Goal: Task Accomplishment & Management: Manage account settings

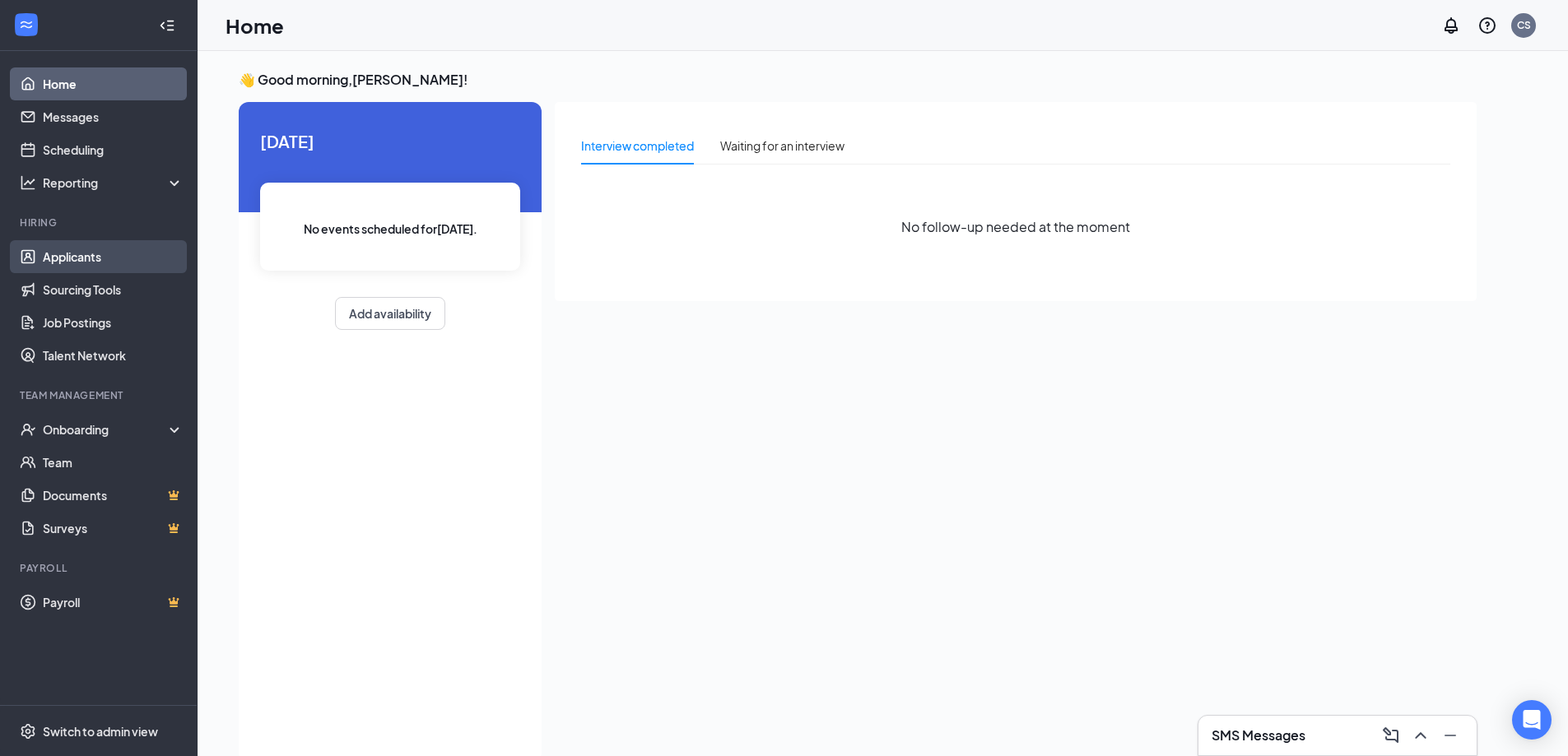
click at [89, 263] on link "Applicants" at bounding box center [113, 256] width 140 height 33
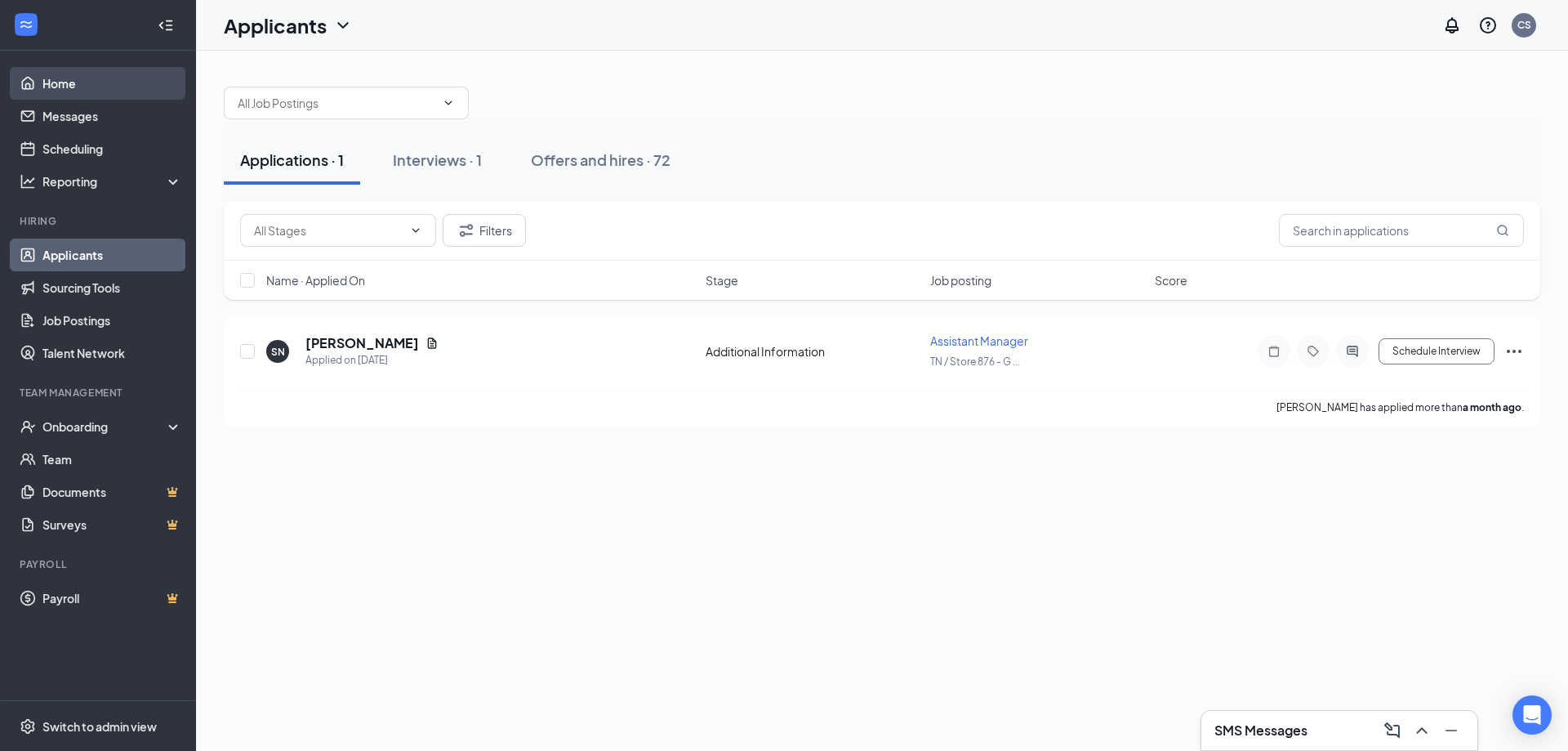
click at [76, 75] on link "Home" at bounding box center [112, 83] width 139 height 33
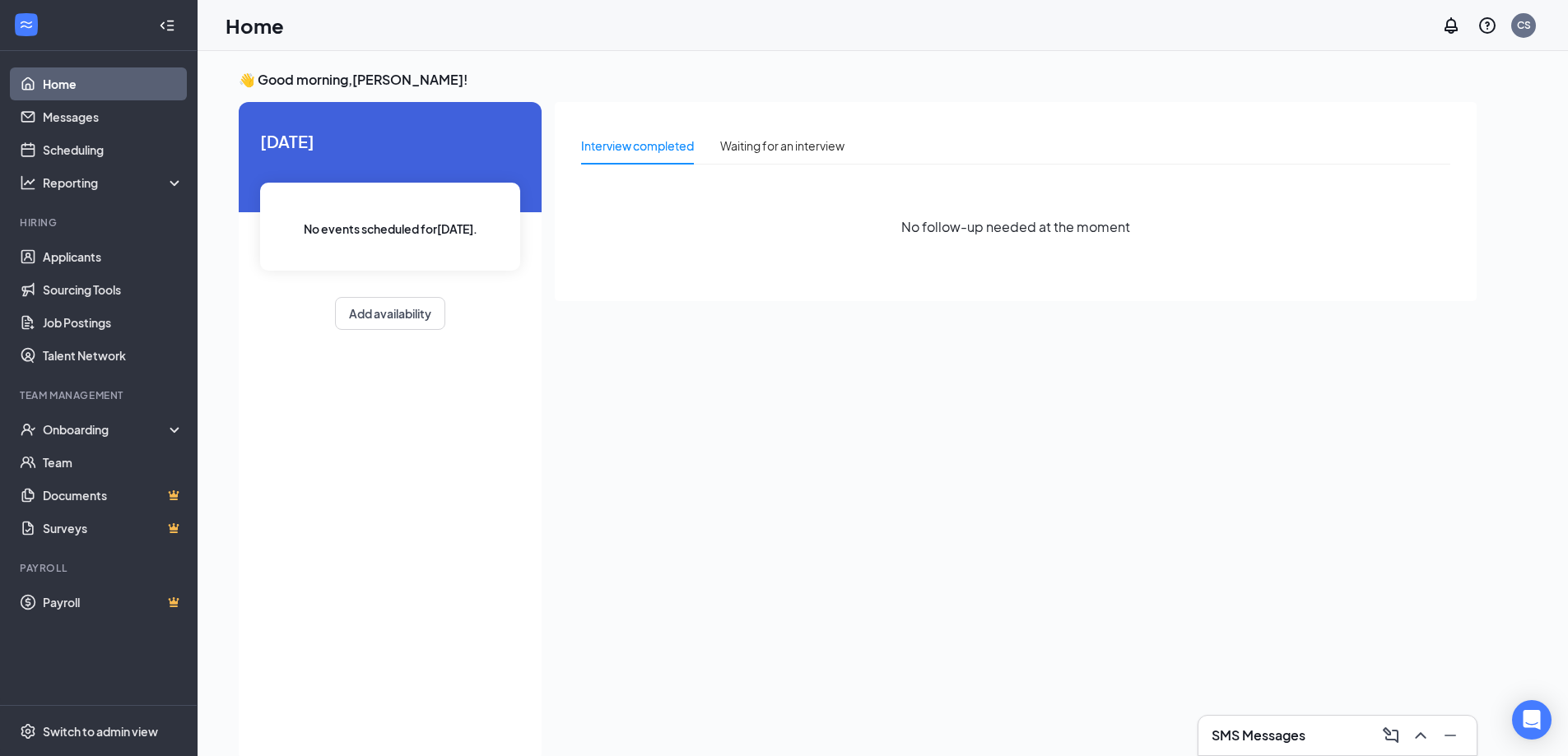
click at [26, 18] on icon "WorkstreamLogo" at bounding box center [26, 24] width 16 height 16
click at [171, 28] on icon "Collapse" at bounding box center [166, 25] width 16 height 16
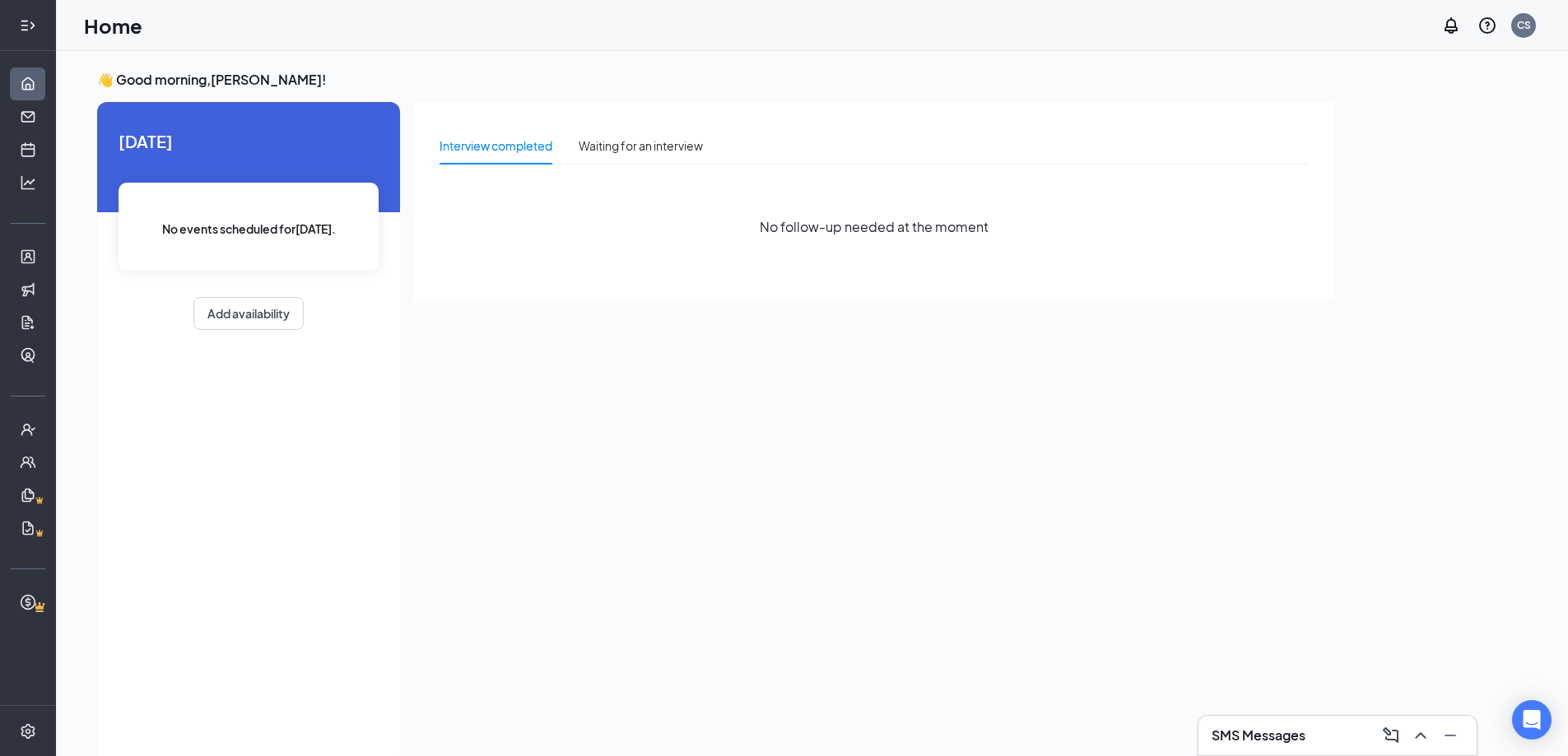
click at [30, 27] on icon "Expand" at bounding box center [28, 25] width 16 height 16
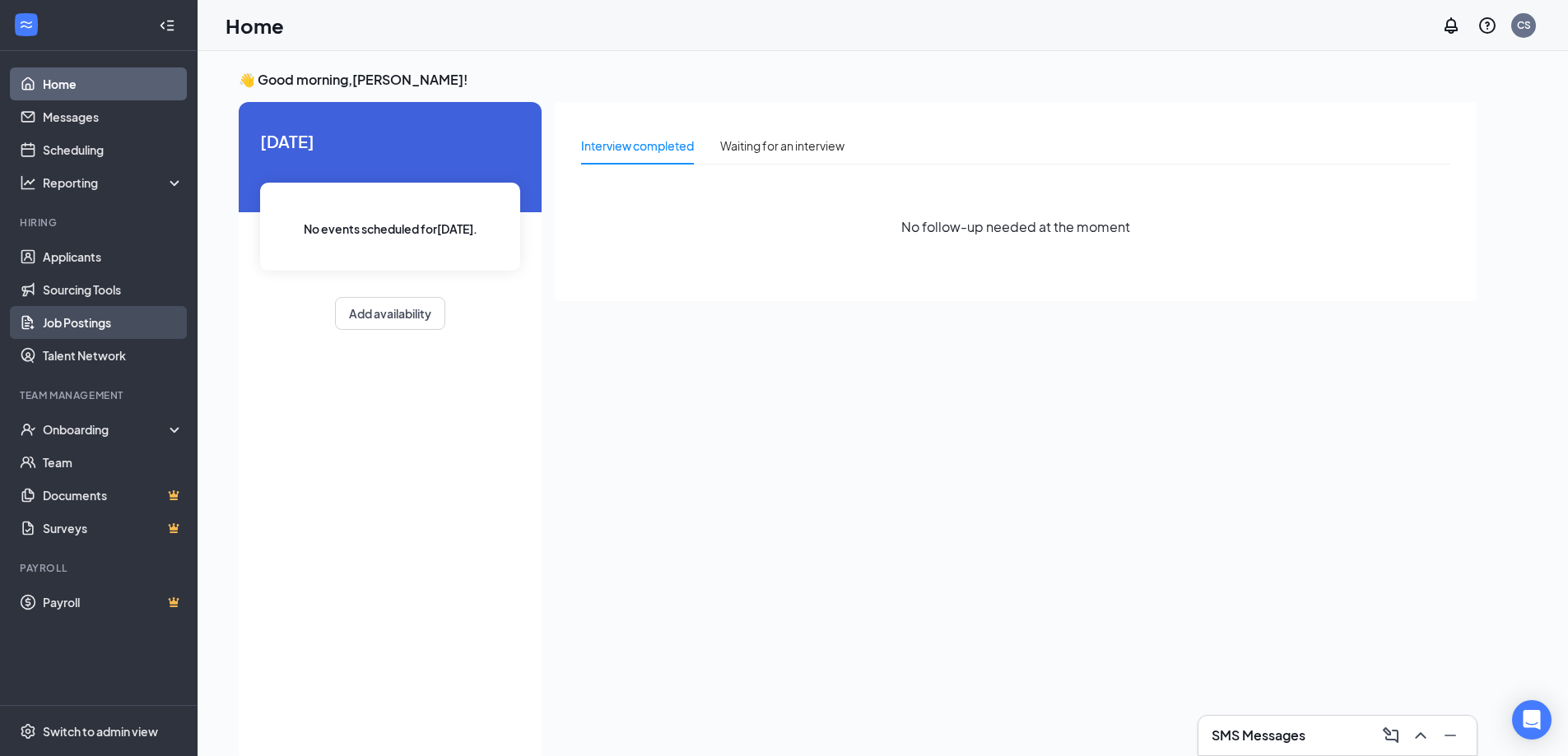
click at [107, 323] on link "Job Postings" at bounding box center [113, 323] width 140 height 33
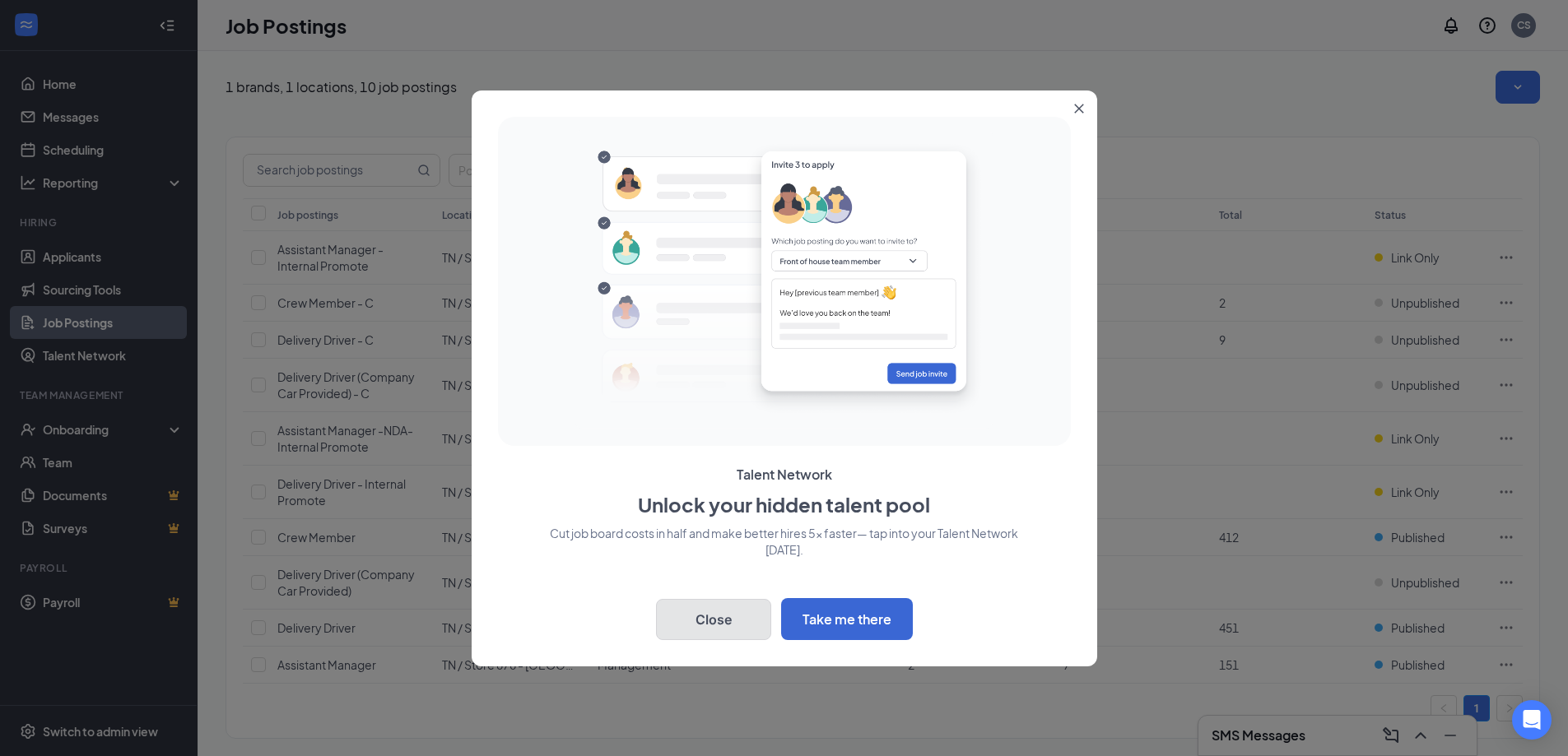
click at [697, 617] on button "Close" at bounding box center [713, 618] width 115 height 41
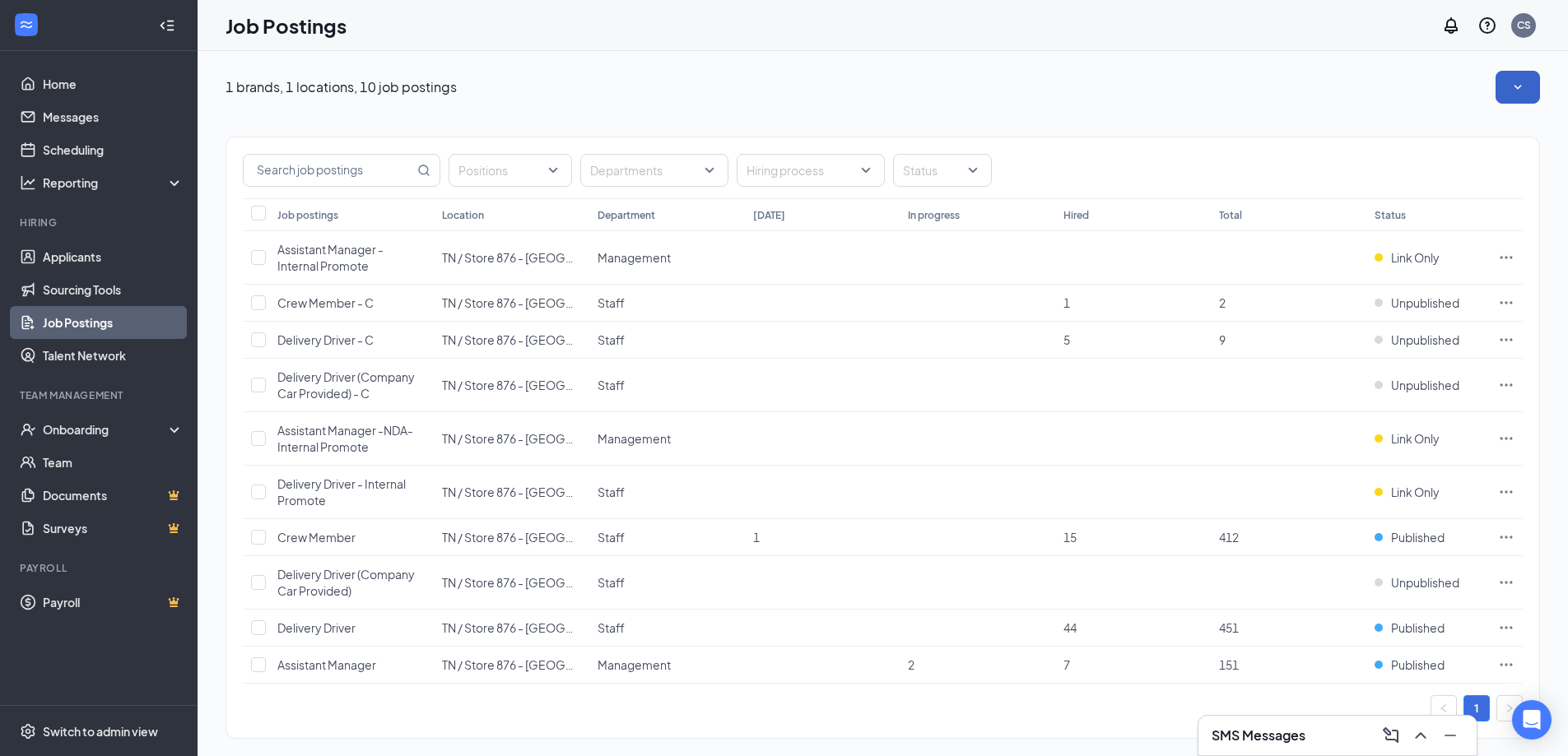
click at [1519, 87] on icon "SmallChevronDown" at bounding box center [1518, 86] width 8 height 4
click at [1519, 88] on icon "SmallChevronUp" at bounding box center [1517, 86] width 16 height 16
click at [83, 192] on div "Reporting" at bounding box center [99, 182] width 197 height 33
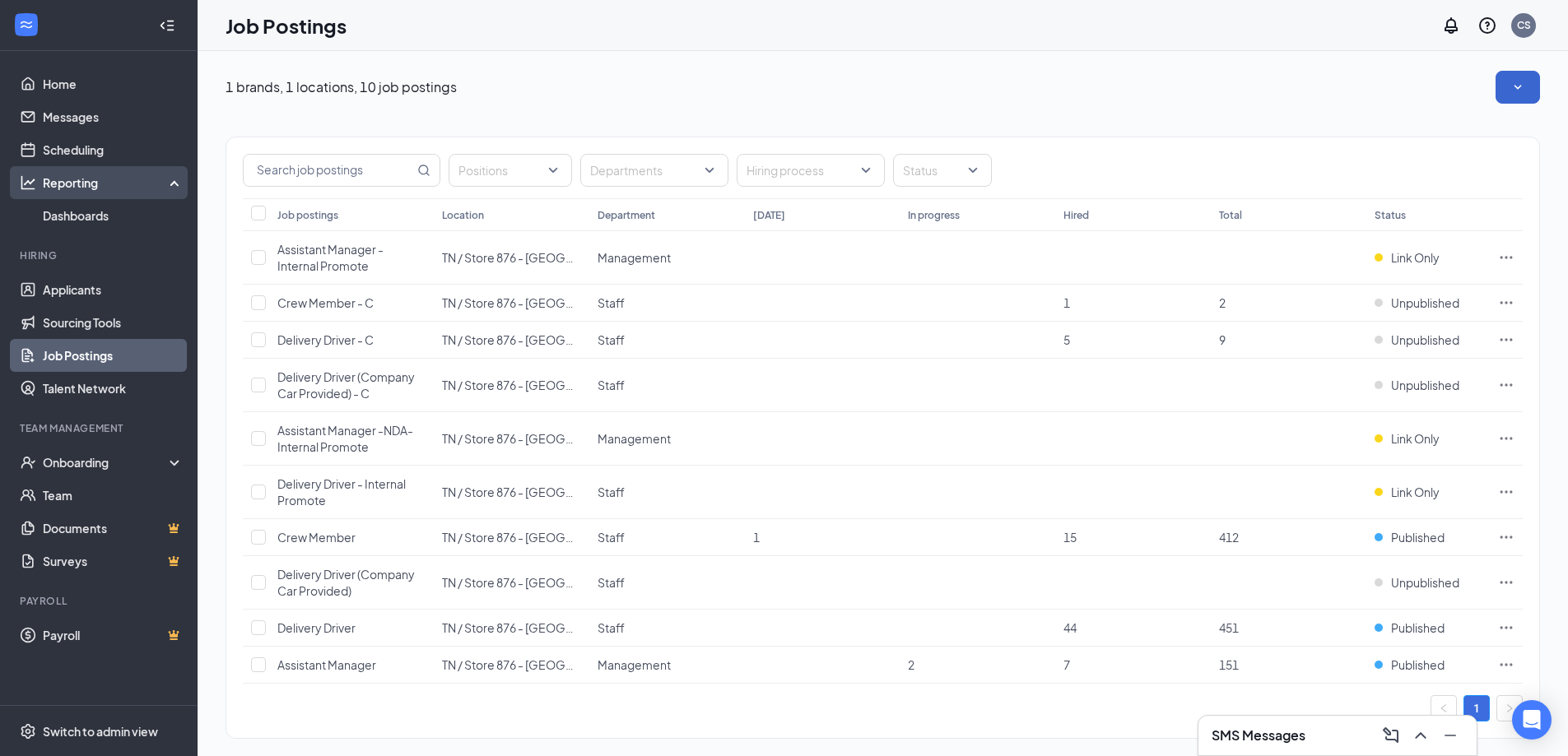
click at [83, 192] on div "Reporting" at bounding box center [99, 182] width 197 height 33
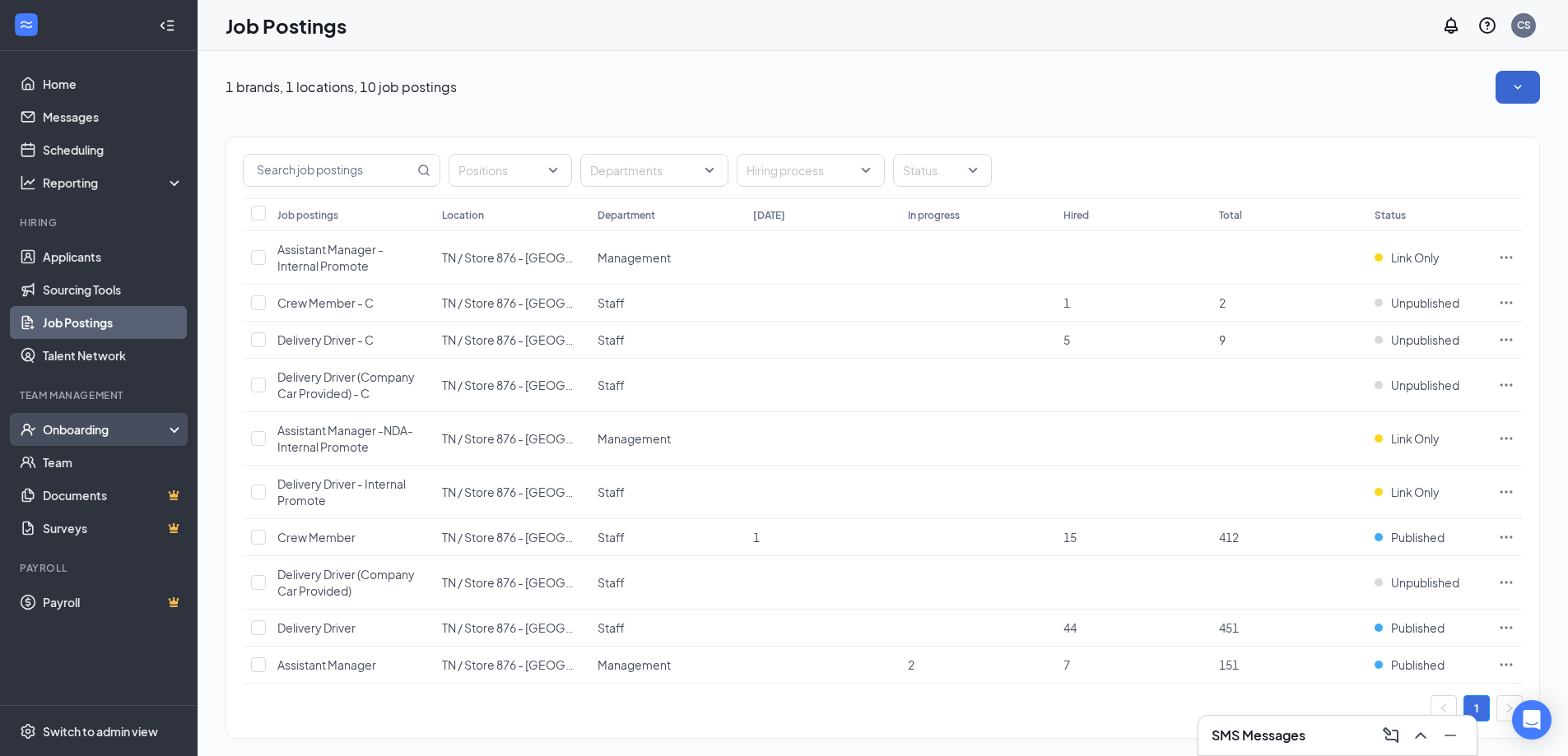
click at [178, 433] on div "Onboarding" at bounding box center [99, 429] width 197 height 33
click at [177, 433] on li "Onboarding Overview E-Verify Onboarding Documents Activity log" at bounding box center [98, 494] width 196 height 164
click at [171, 428] on icon at bounding box center [177, 428] width 13 height 0
click at [67, 723] on div "Switch to admin view" at bounding box center [100, 730] width 115 height 16
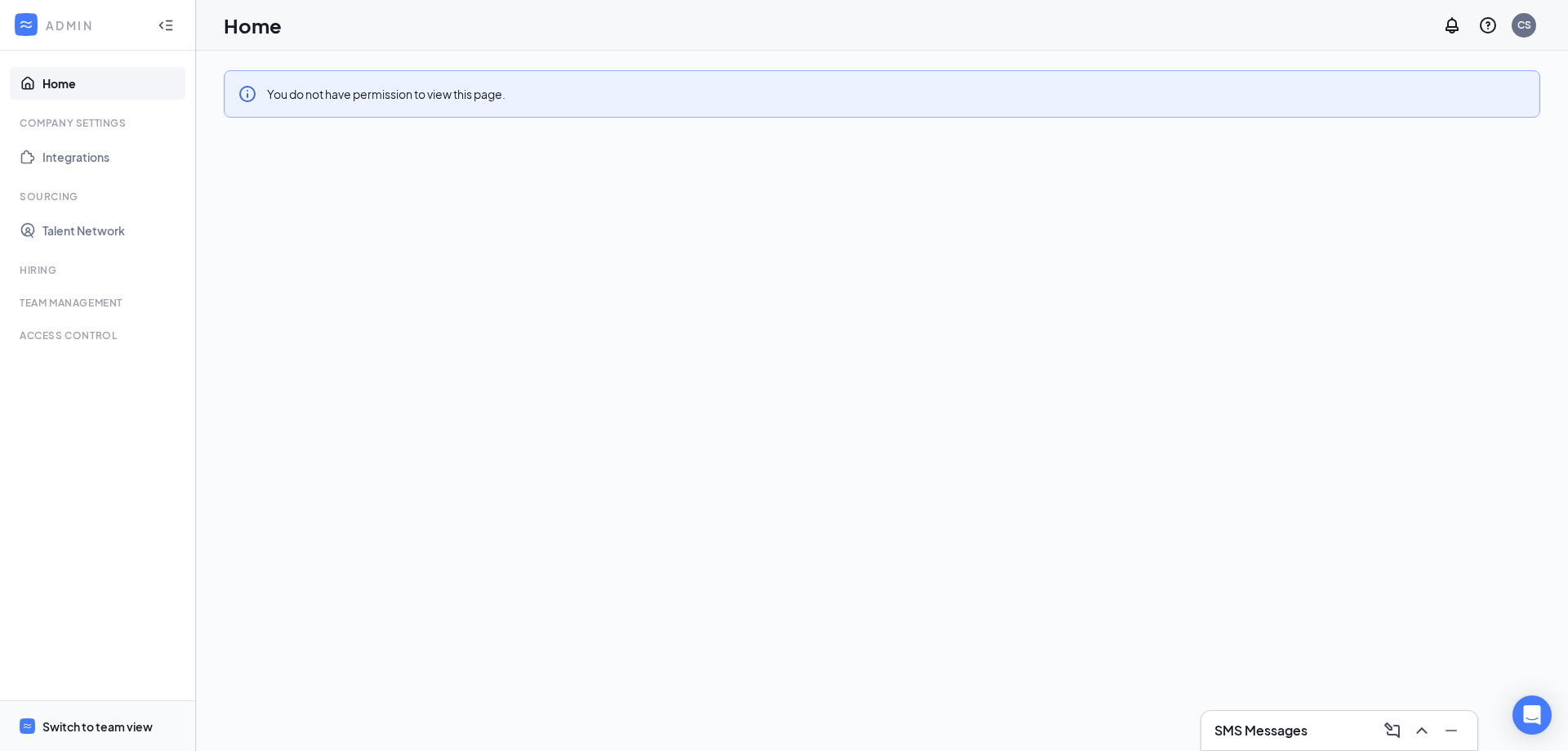
click at [71, 722] on div "Switch to team view" at bounding box center [97, 726] width 110 height 16
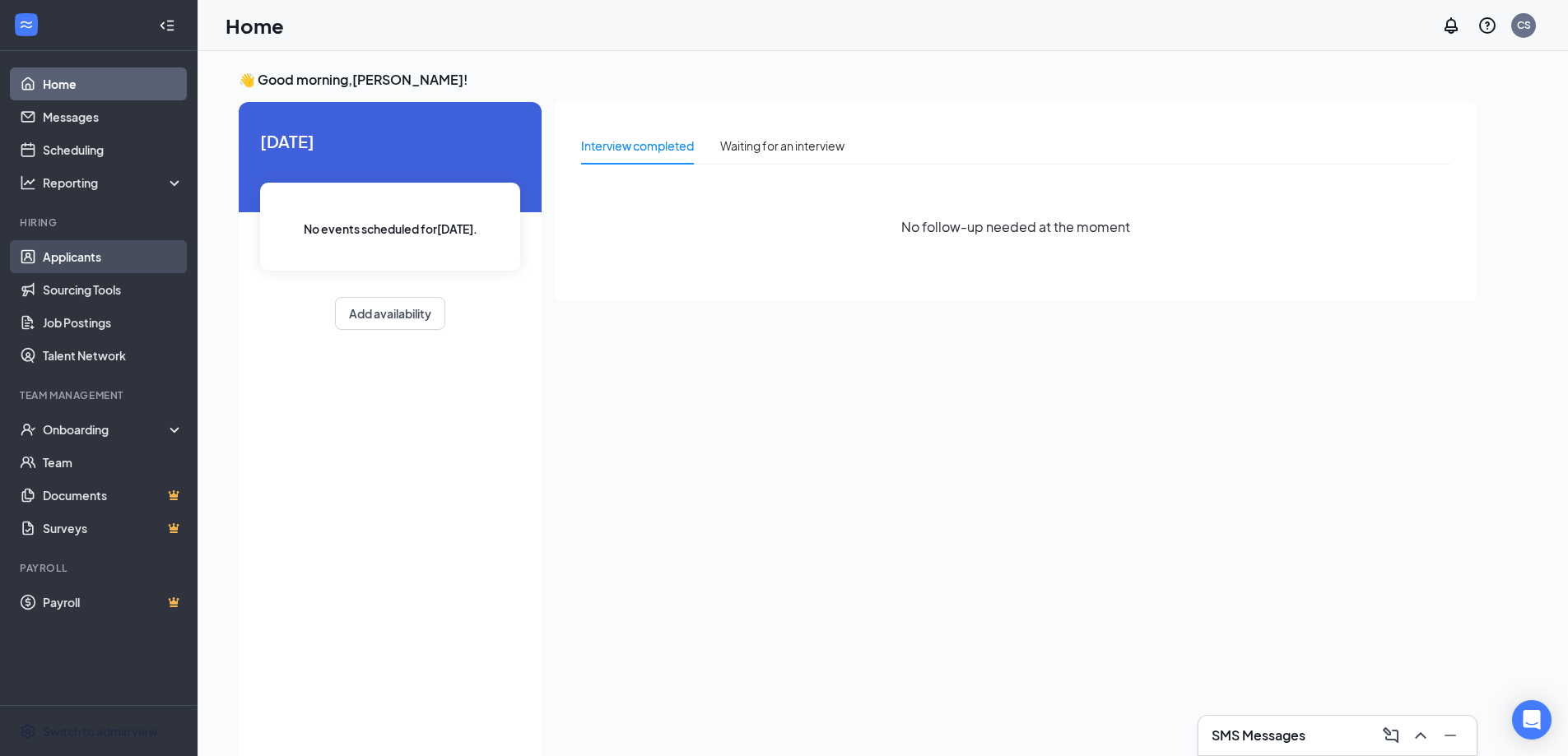
click at [45, 259] on link "Applicants" at bounding box center [113, 256] width 140 height 33
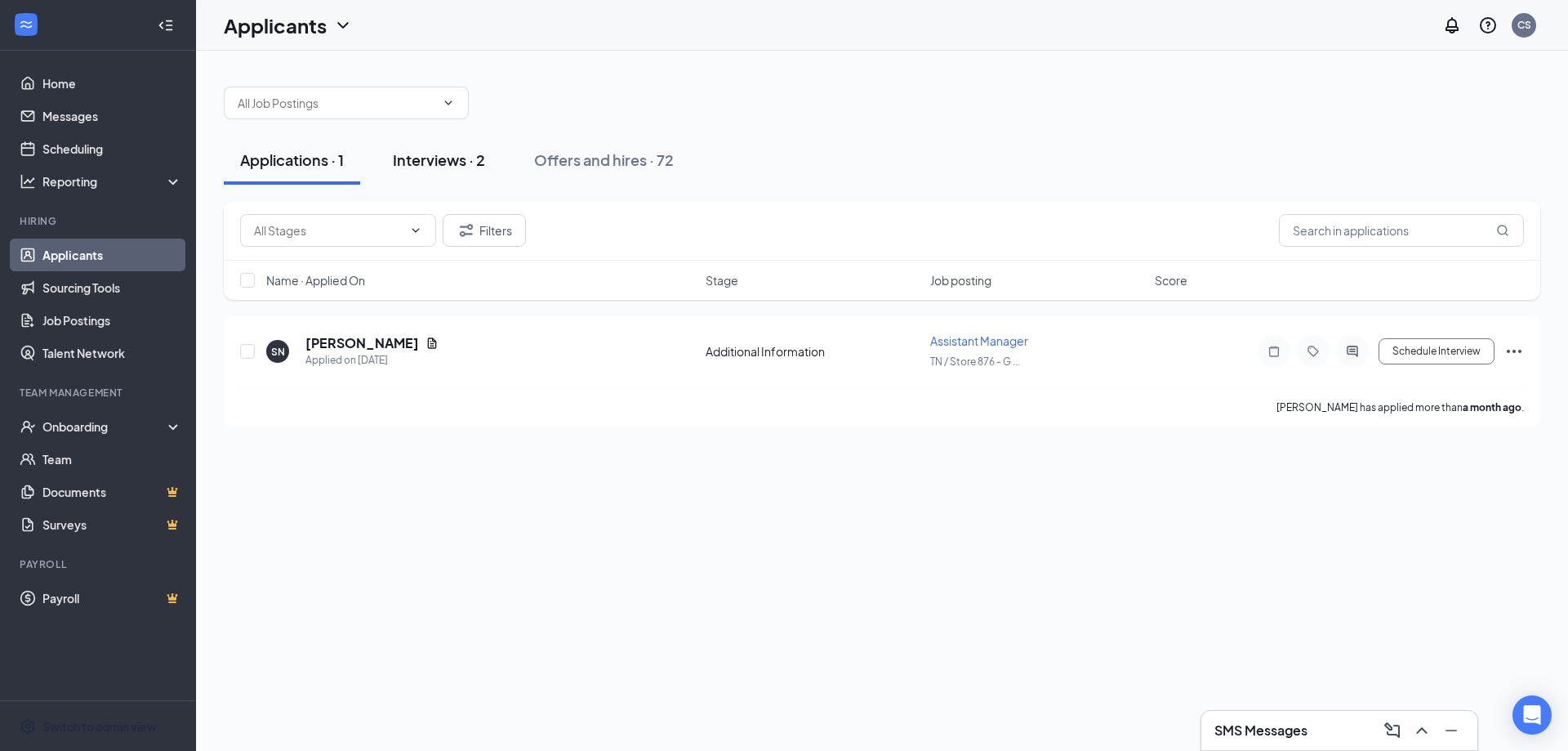
click at [413, 155] on div "Interviews · 2" at bounding box center [439, 160] width 92 height 21
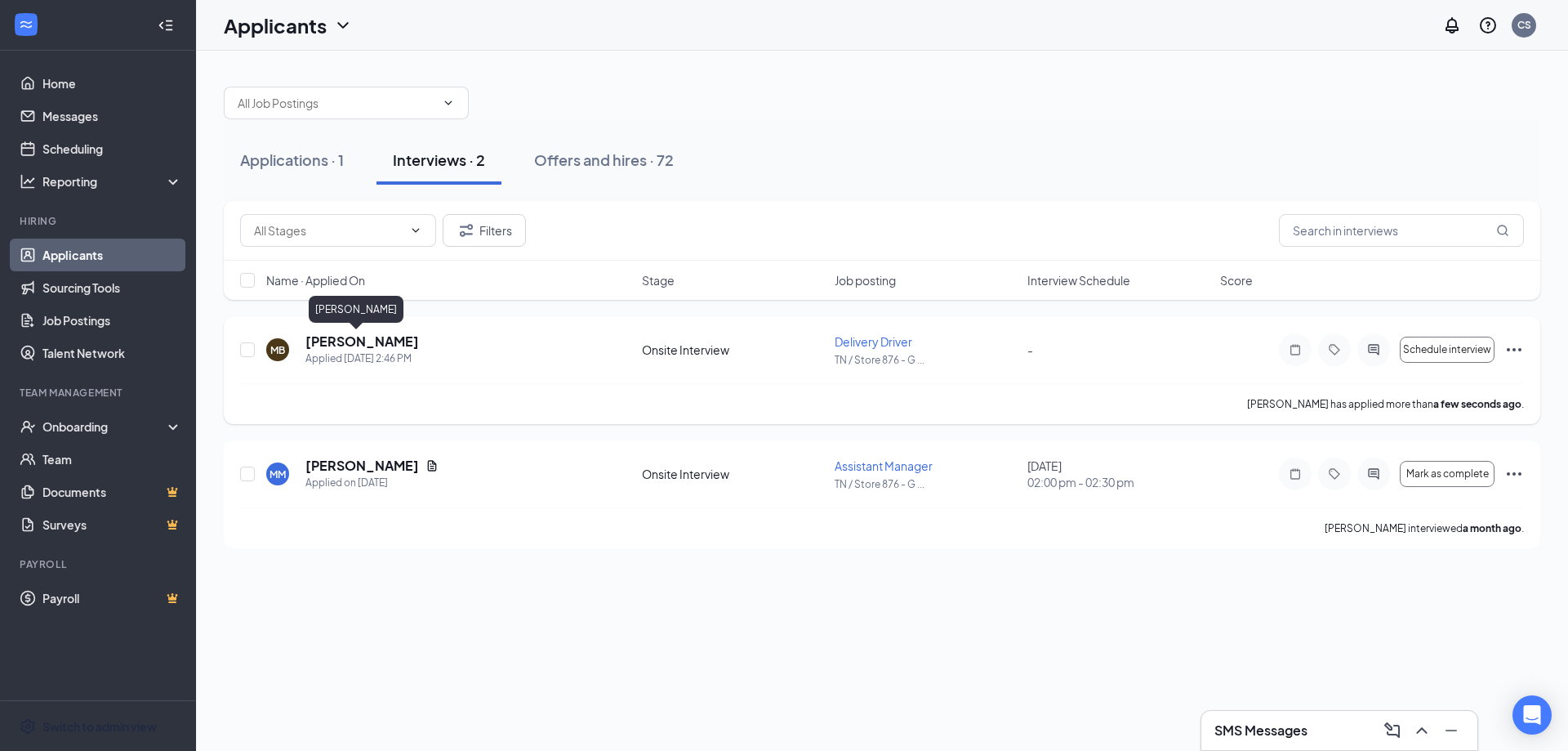
click at [338, 339] on h5 "[PERSON_NAME]" at bounding box center [362, 341] width 114 height 18
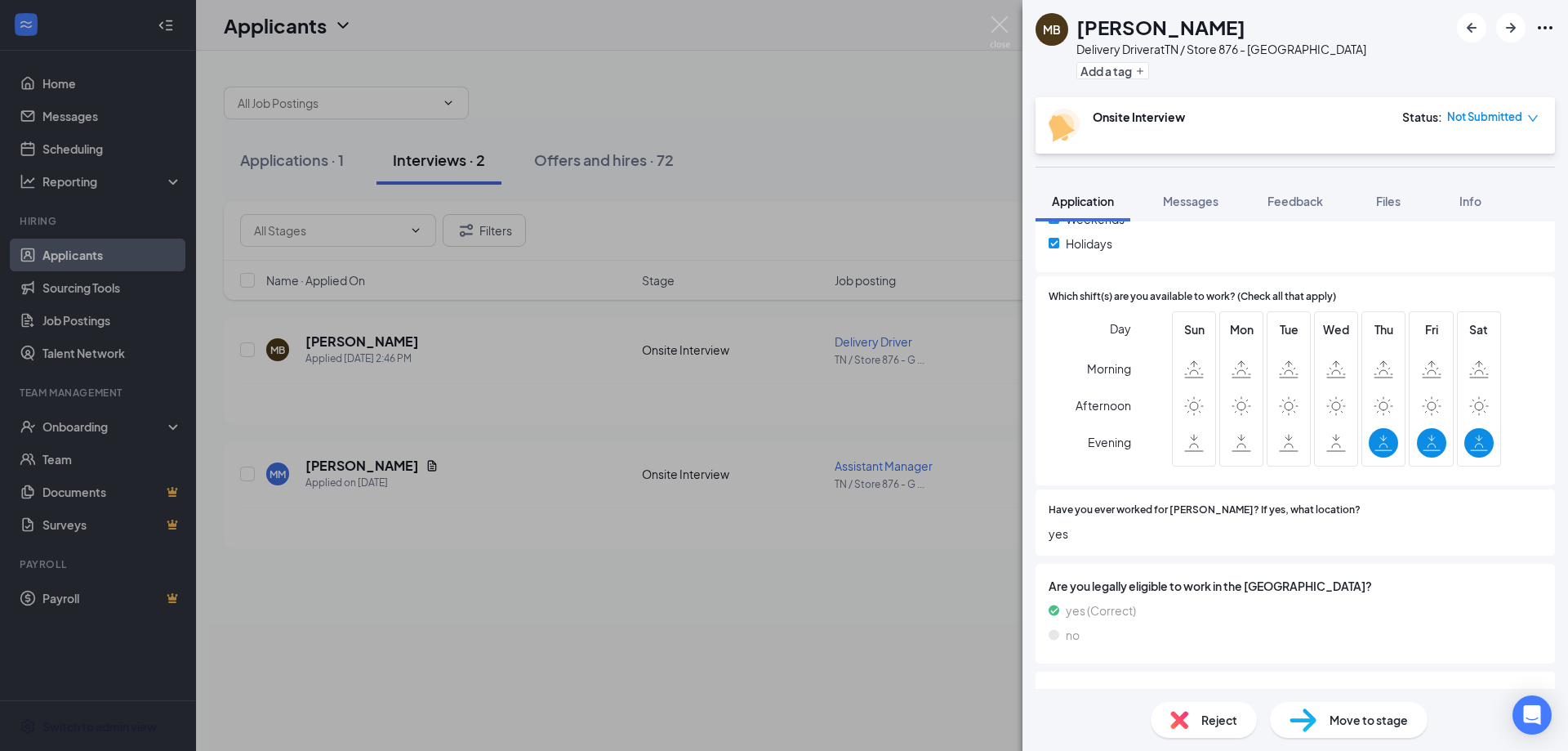
scroll to position [572, 0]
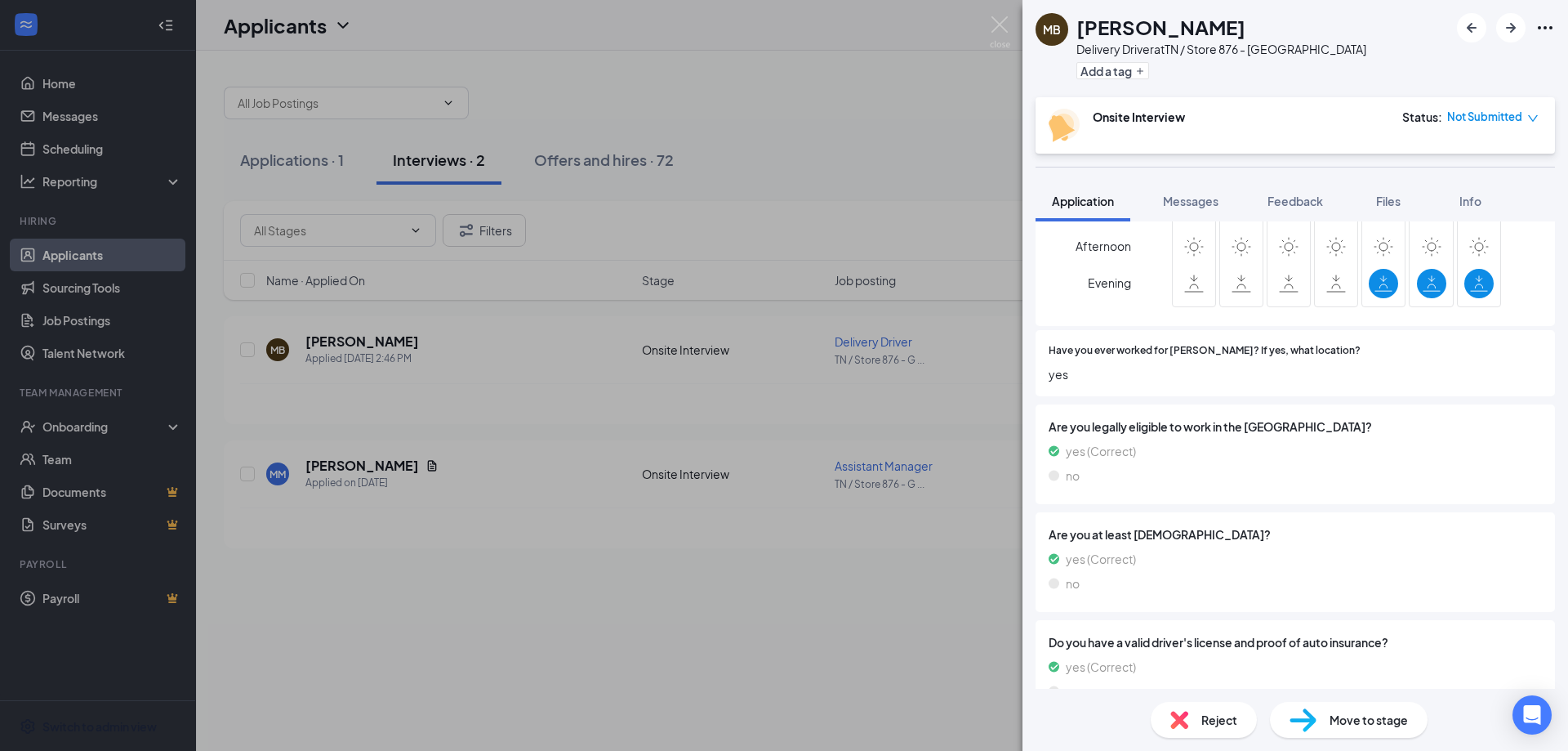
click at [1355, 729] on div "Move to stage" at bounding box center [1348, 720] width 157 height 36
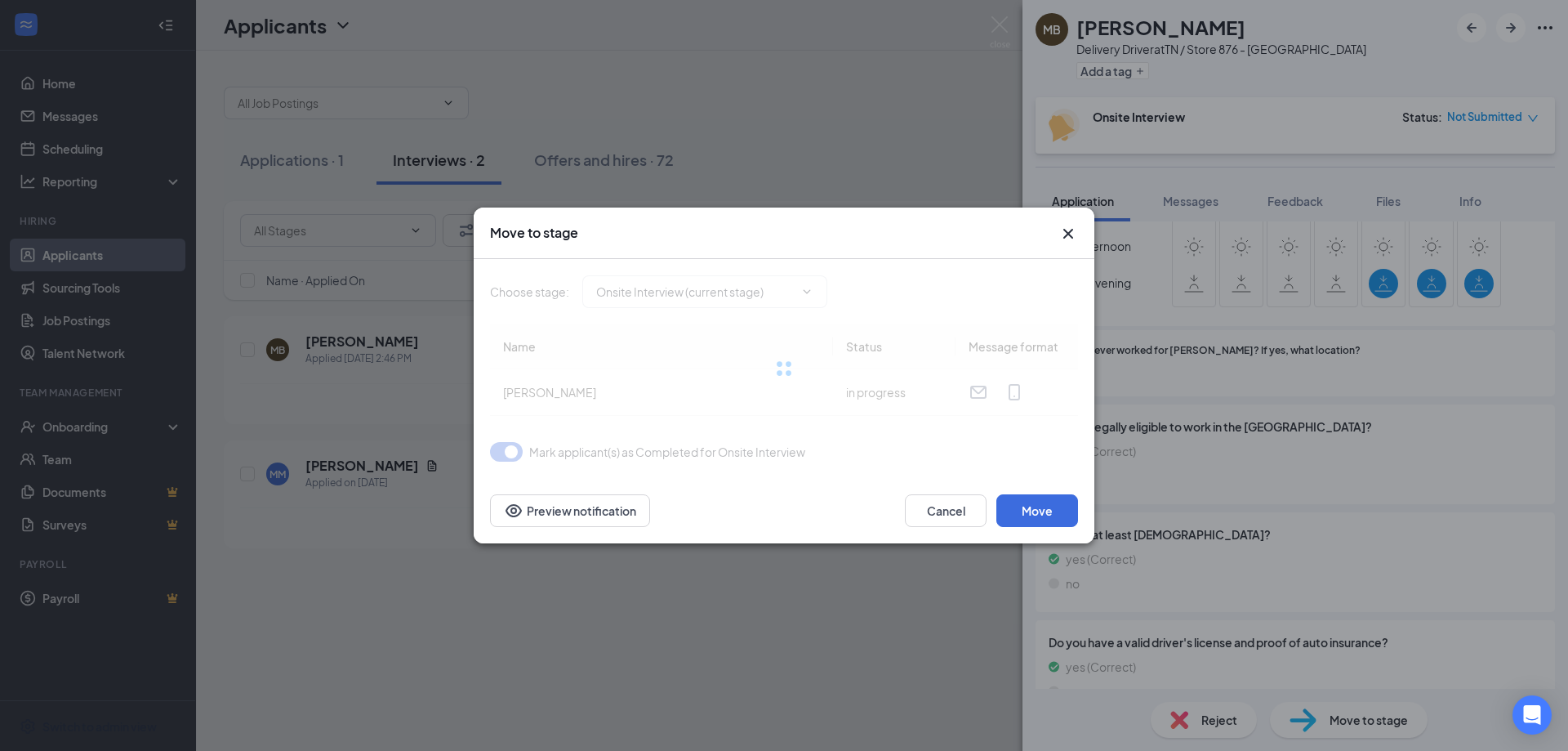
type input "CBC Decision (next stage)"
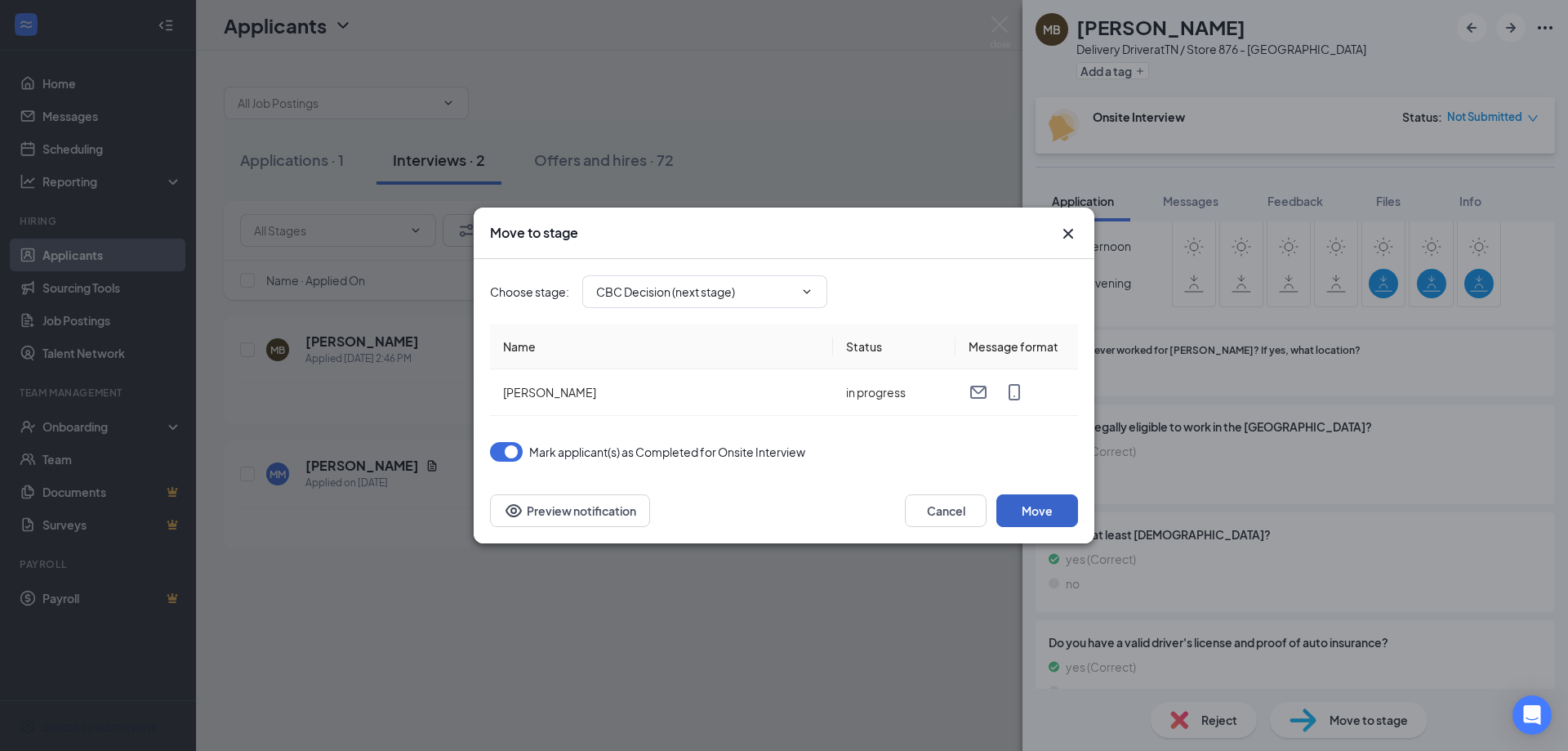
click at [1055, 512] on button "Move" at bounding box center [1037, 511] width 82 height 33
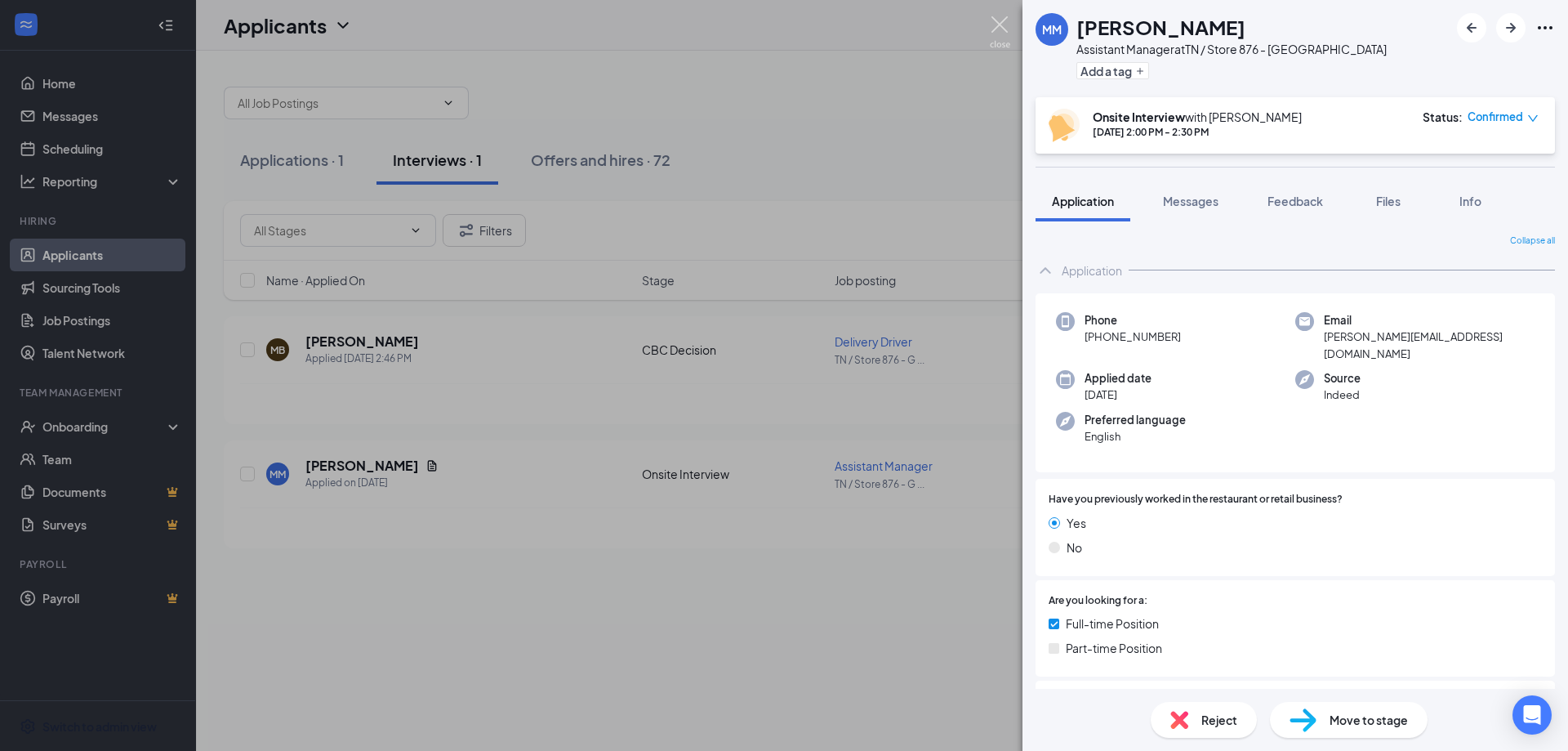
click at [1000, 18] on img at bounding box center [1000, 32] width 21 height 32
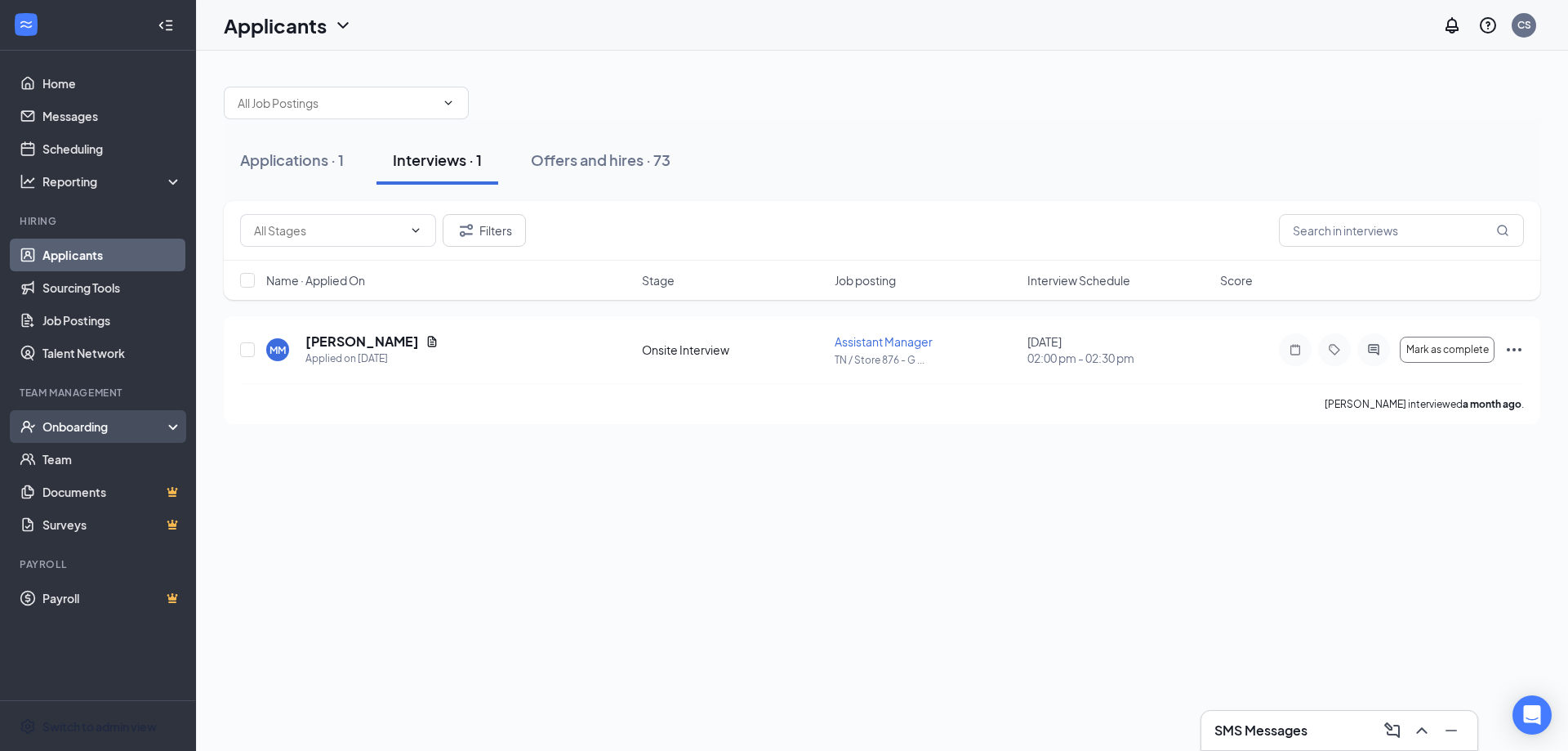
click at [73, 427] on div "Onboarding" at bounding box center [105, 426] width 126 height 16
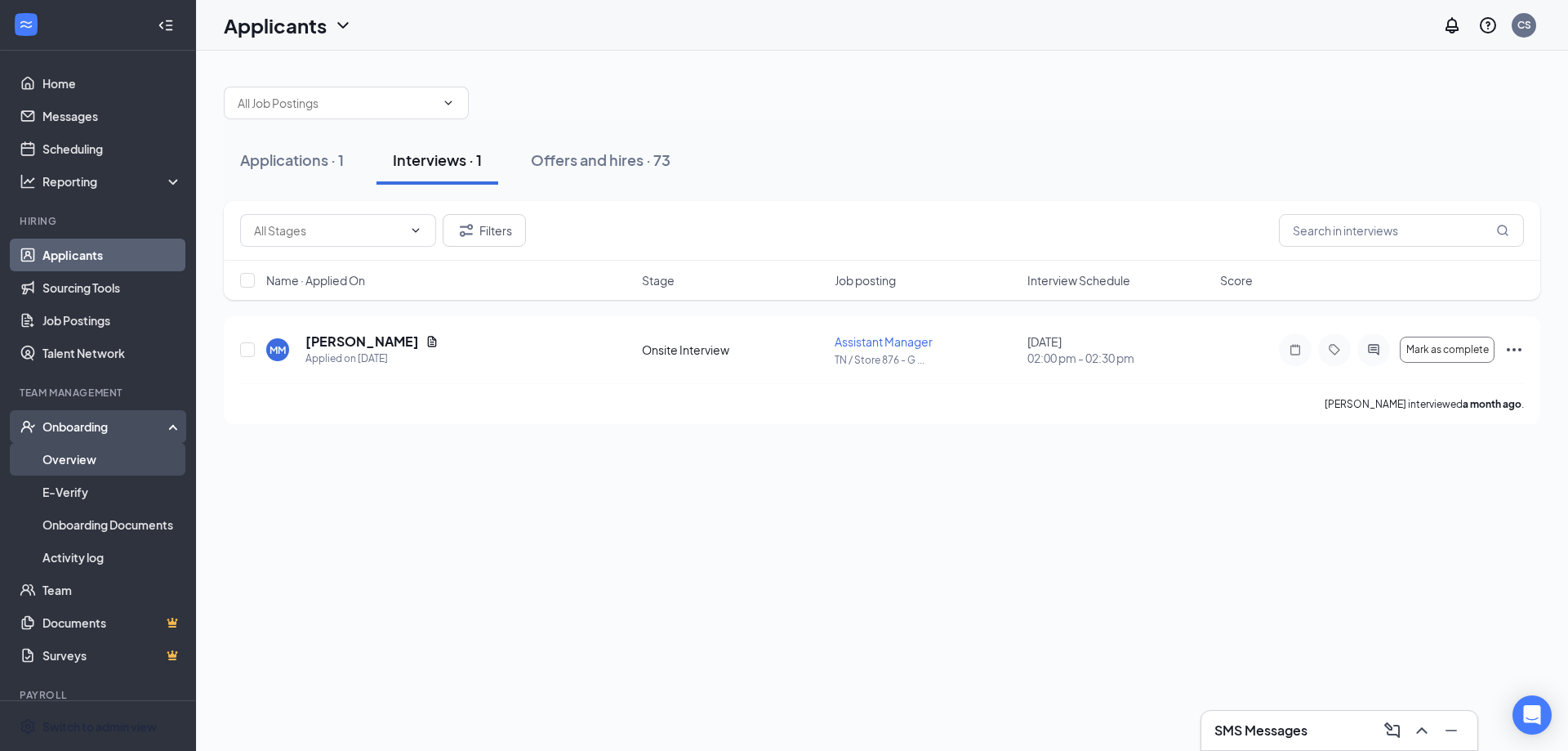
click at [85, 458] on link "Overview" at bounding box center [112, 459] width 139 height 33
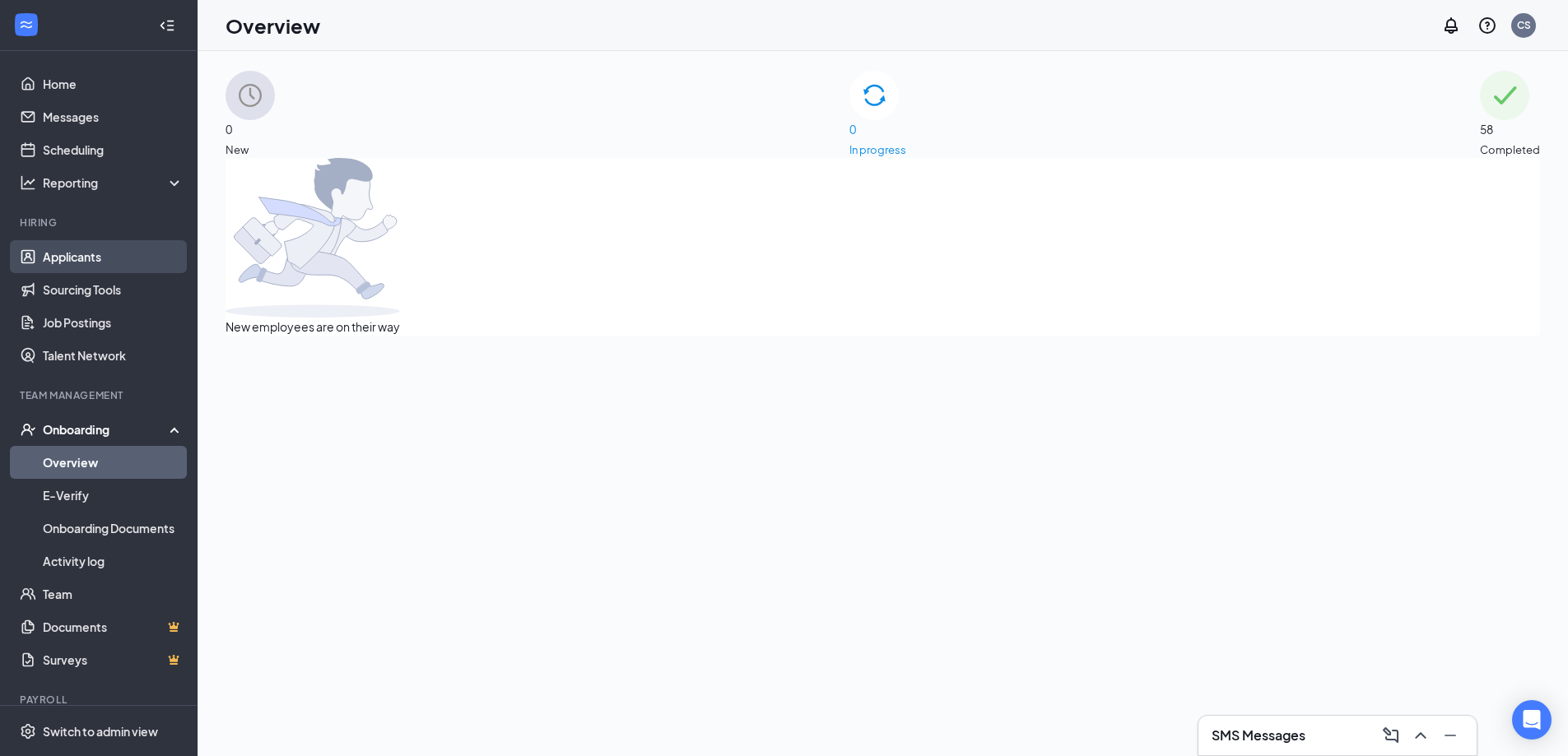
click at [60, 261] on link "Applicants" at bounding box center [113, 256] width 140 height 33
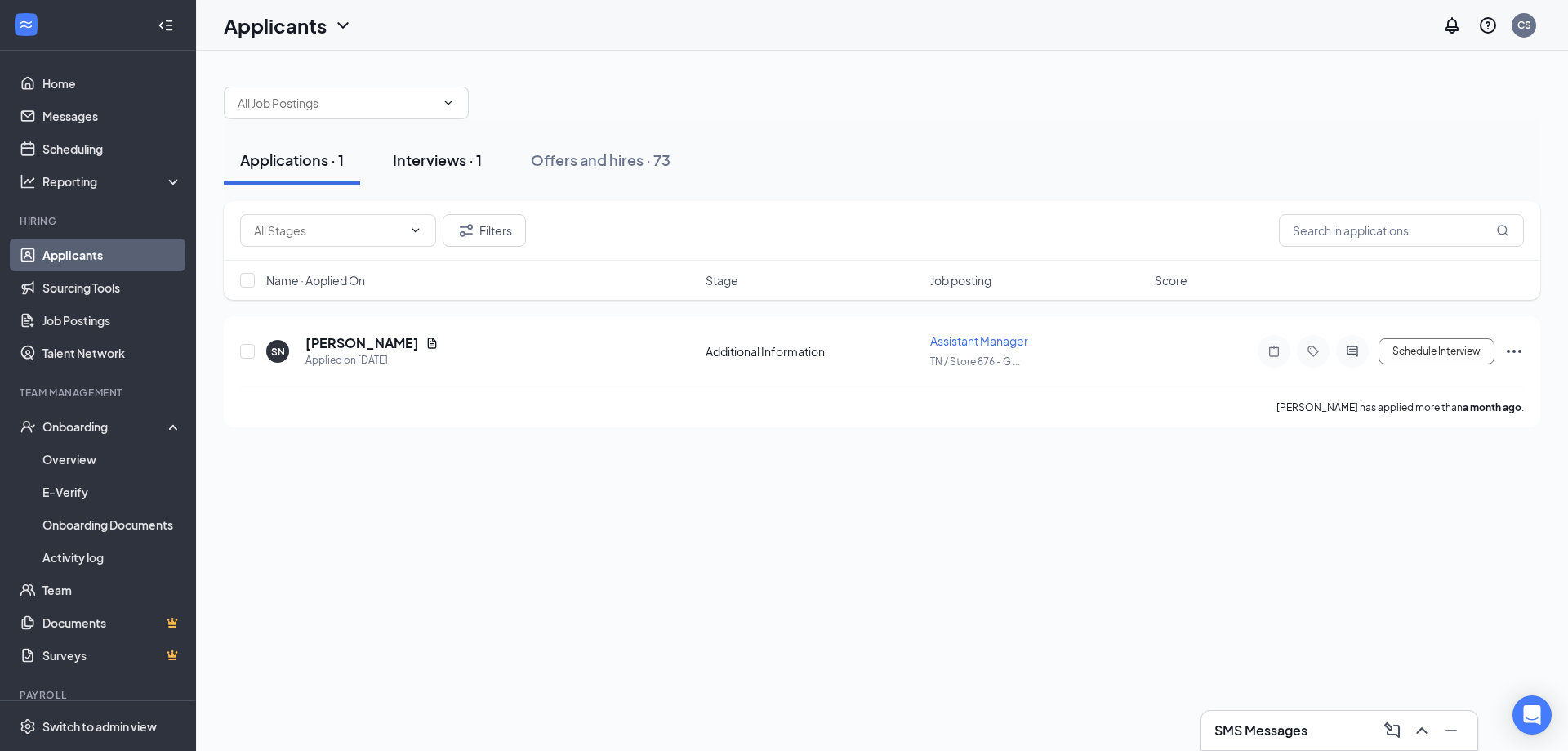
click at [434, 155] on div "Interviews · 1" at bounding box center [437, 160] width 89 height 21
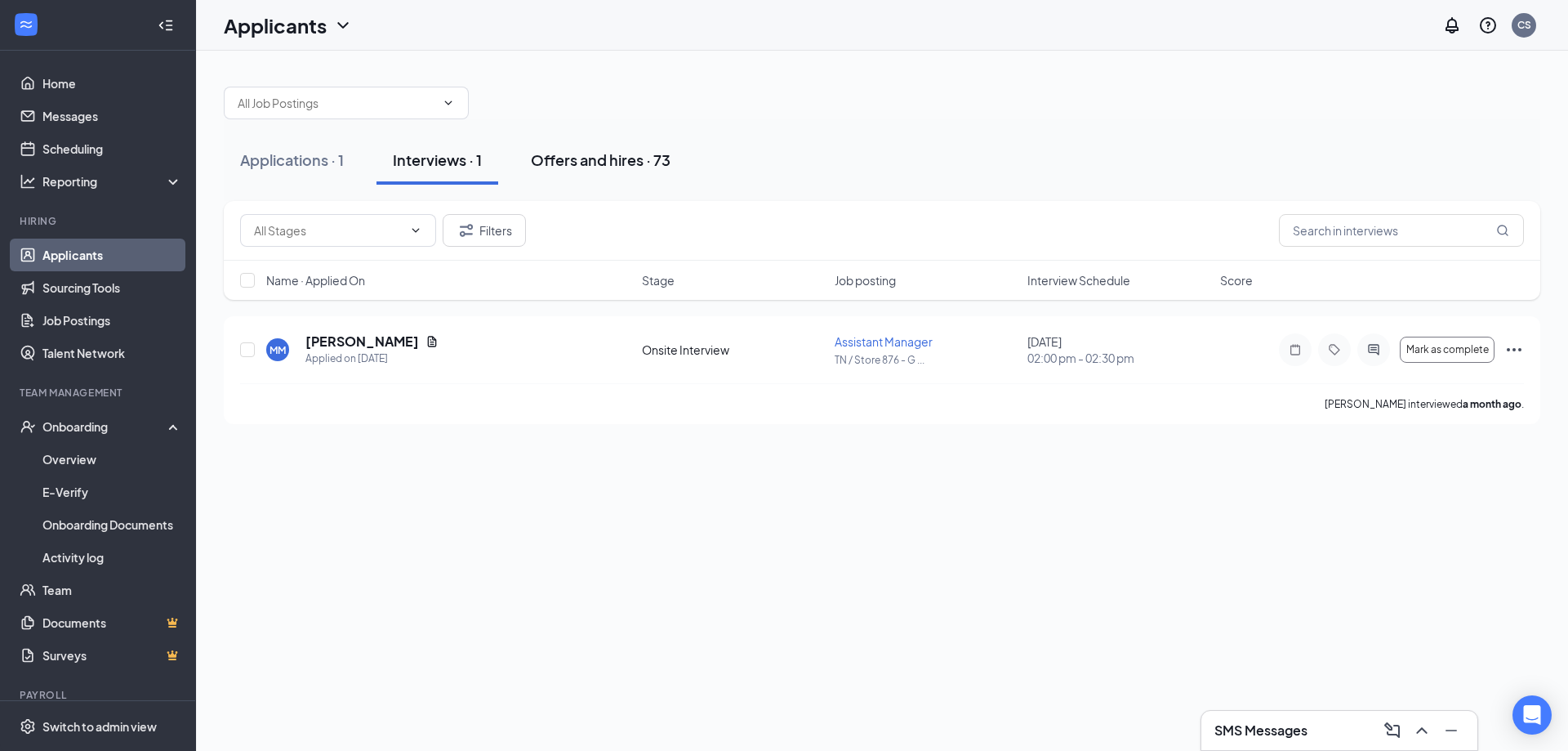
drag, startPoint x: 552, startPoint y: 158, endPoint x: 548, endPoint y: 169, distance: 11.7
click at [552, 157] on div "Offers and hires · 73" at bounding box center [601, 160] width 139 height 21
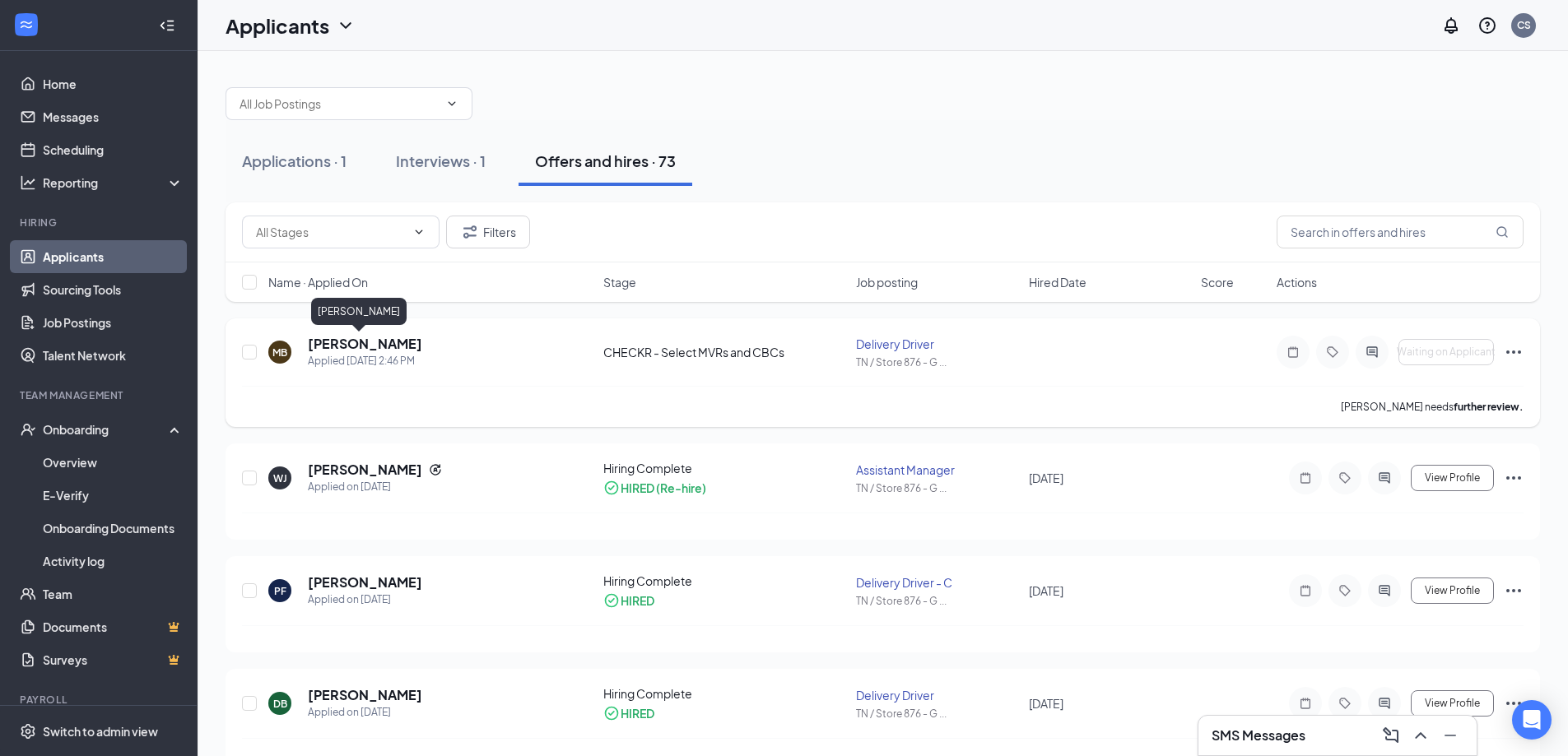
click at [331, 343] on h5 "[PERSON_NAME]" at bounding box center [364, 343] width 115 height 18
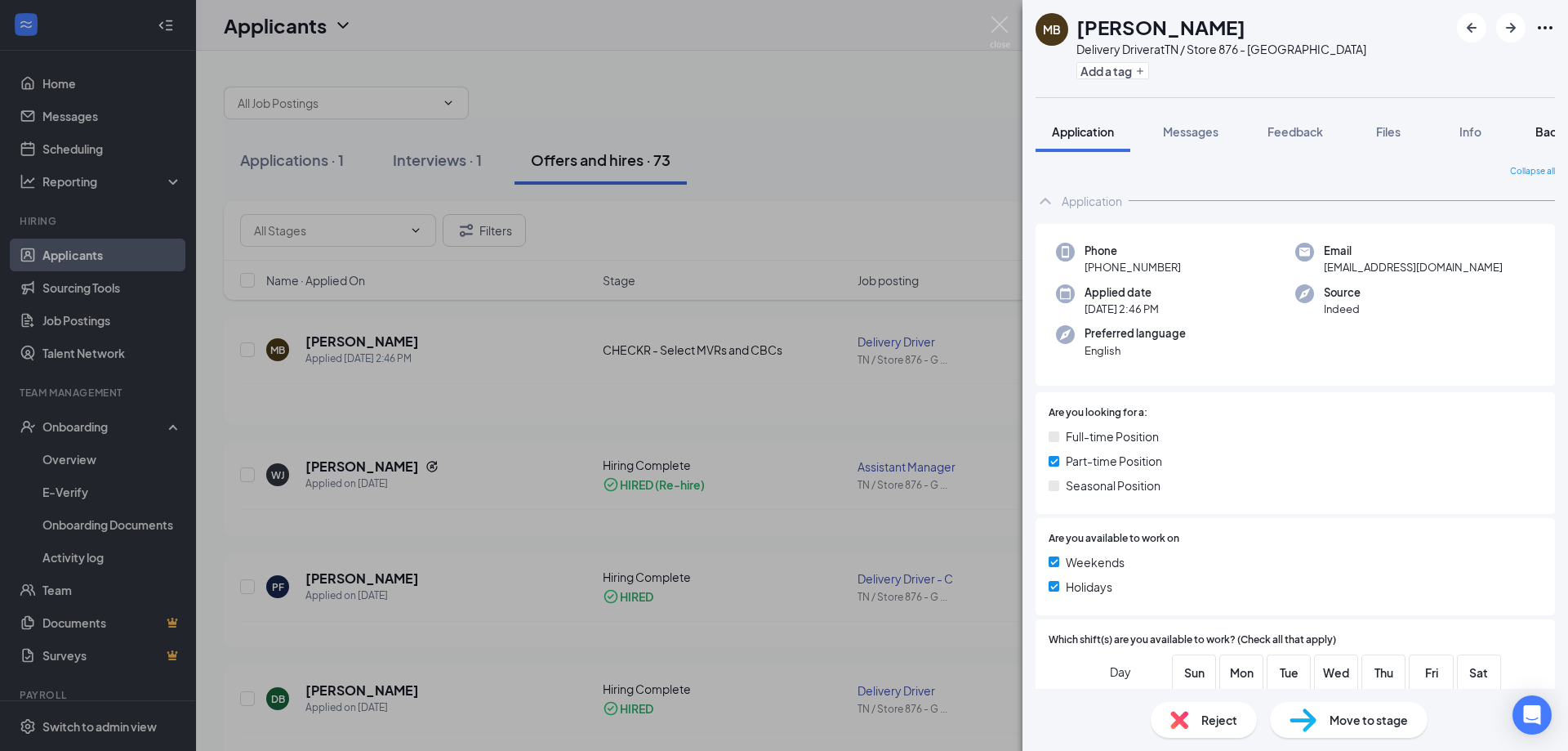
click at [1546, 134] on span "Background" at bounding box center [1568, 132] width 67 height 15
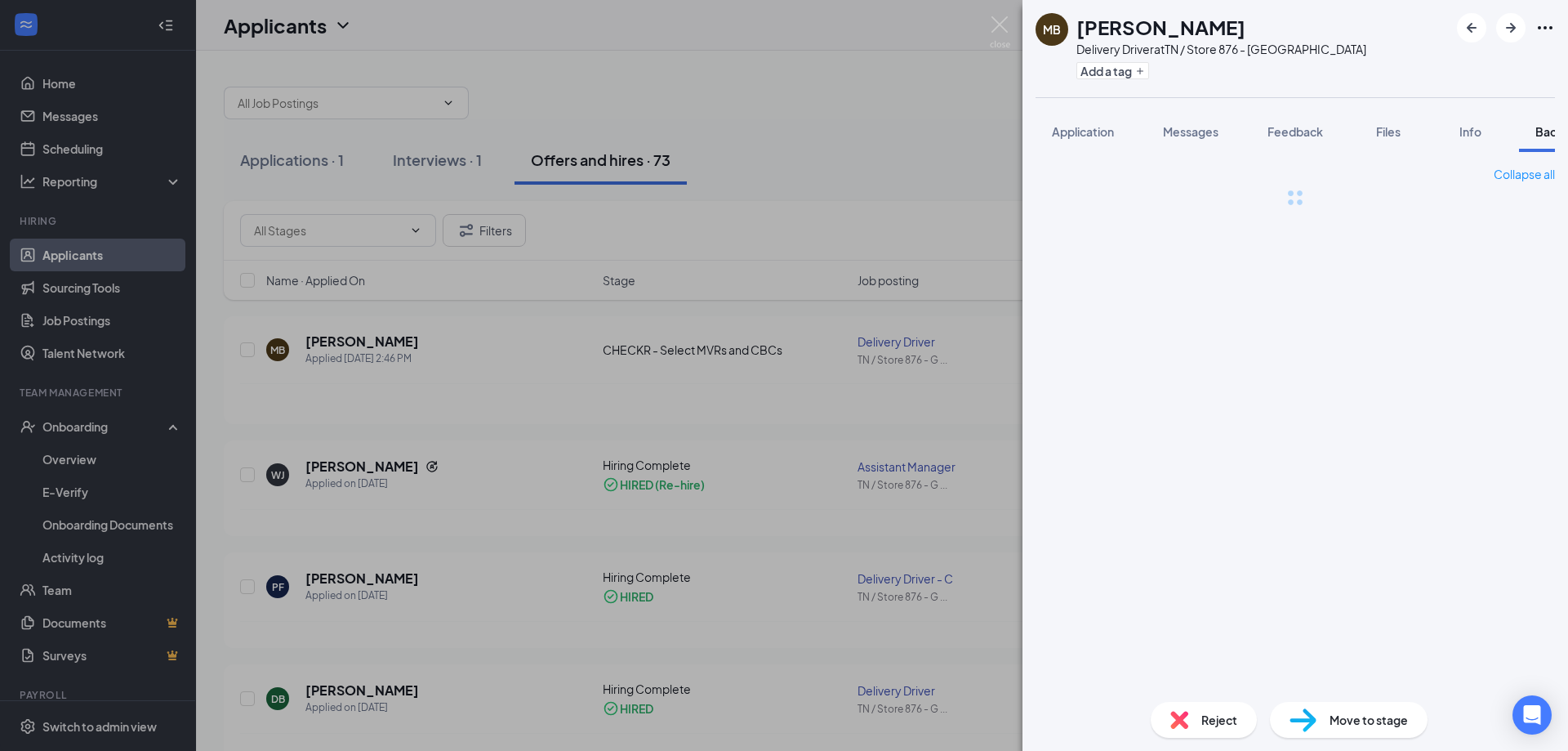
scroll to position [0, 67]
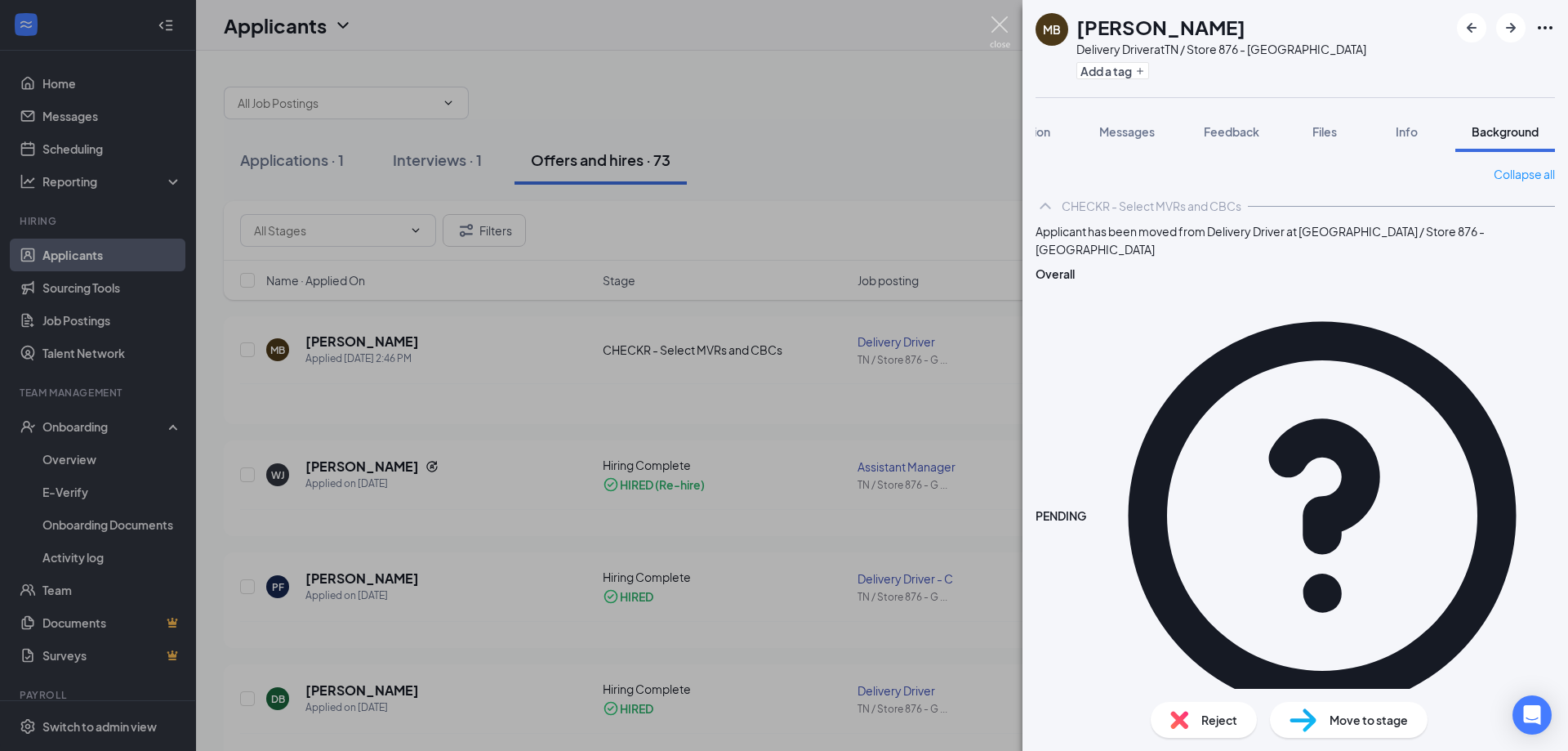
drag, startPoint x: 999, startPoint y: 19, endPoint x: 869, endPoint y: 141, distance: 178.3
click at [998, 19] on img at bounding box center [1000, 32] width 21 height 32
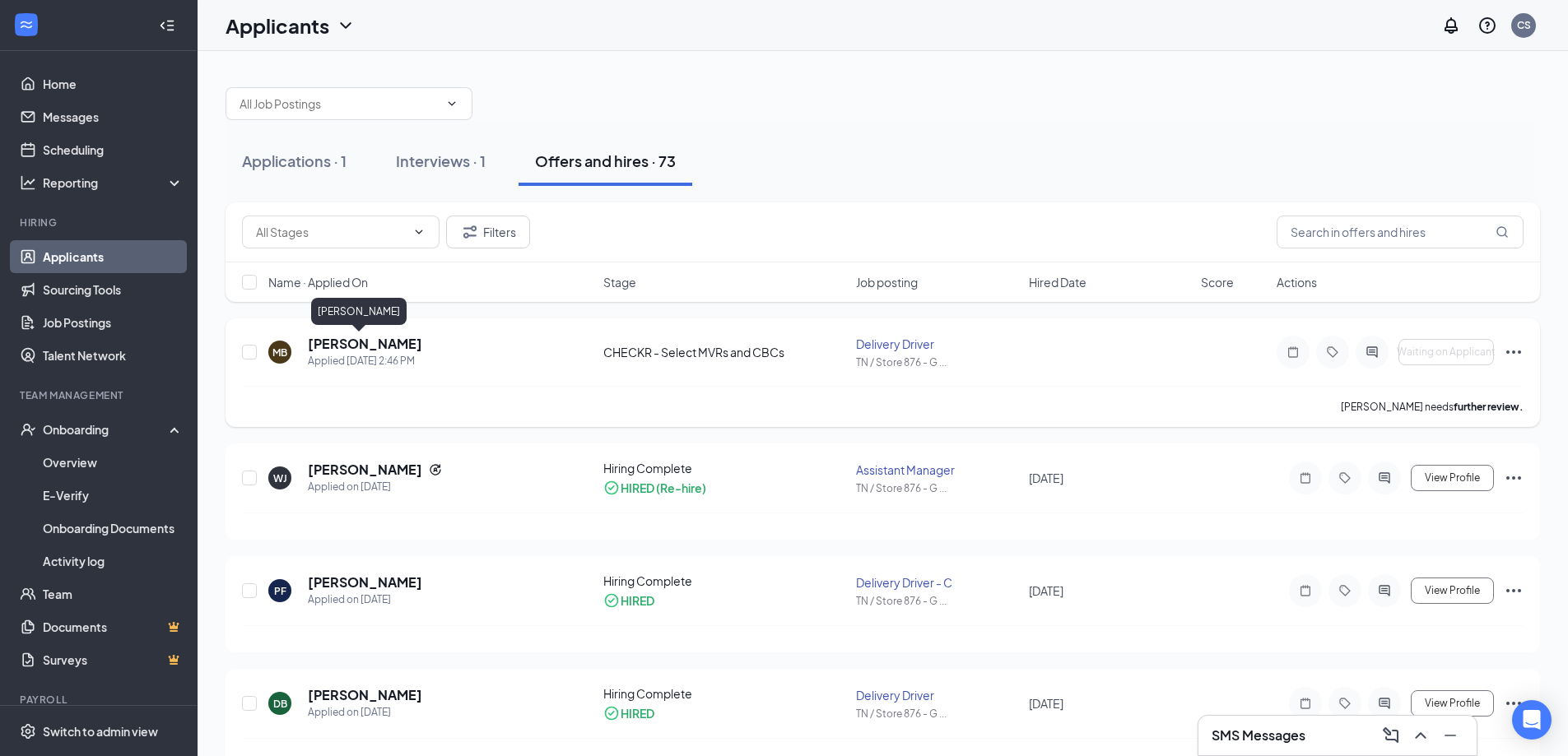
click at [356, 342] on h5 "[PERSON_NAME]" at bounding box center [364, 343] width 115 height 18
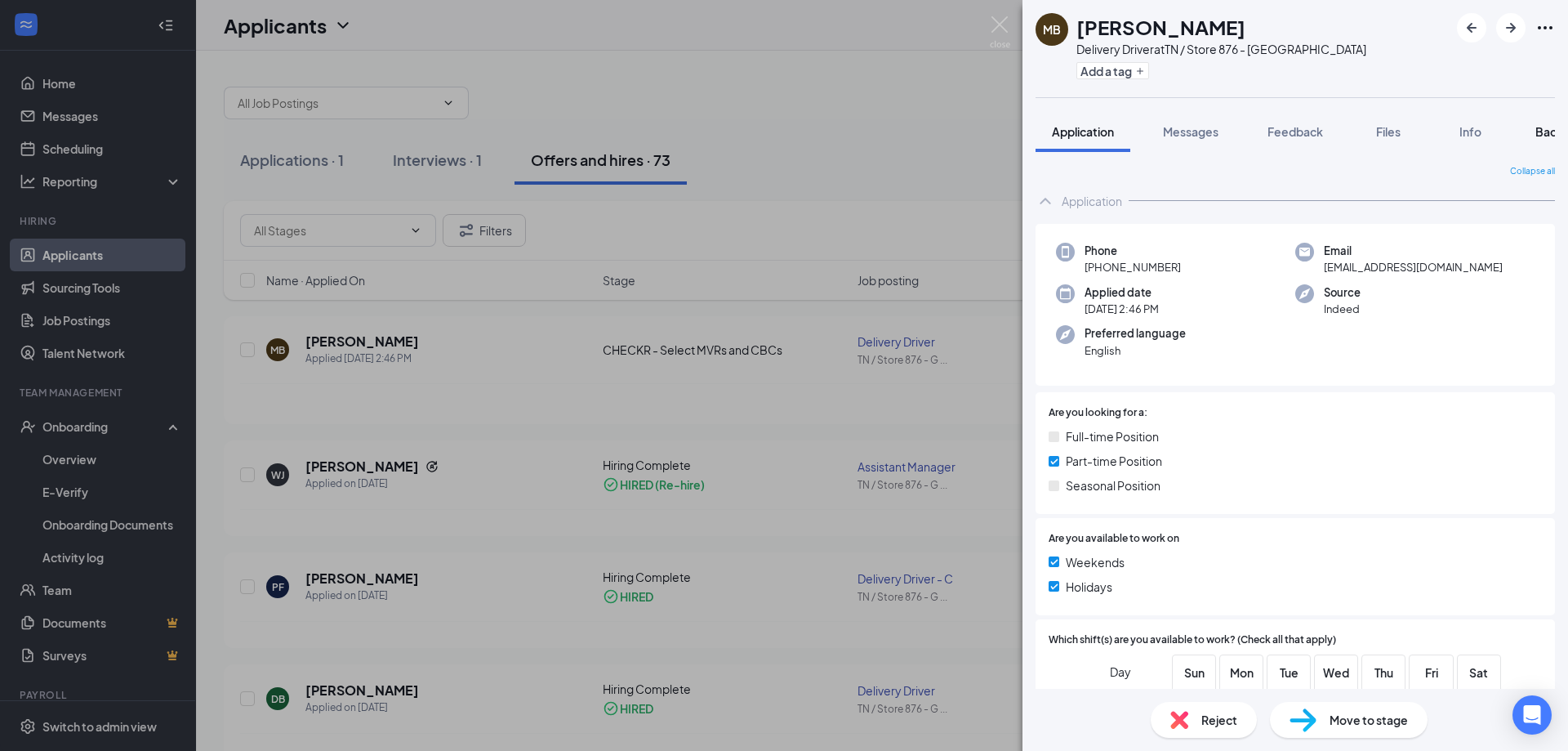
click at [1538, 125] on span "Background" at bounding box center [1568, 132] width 67 height 15
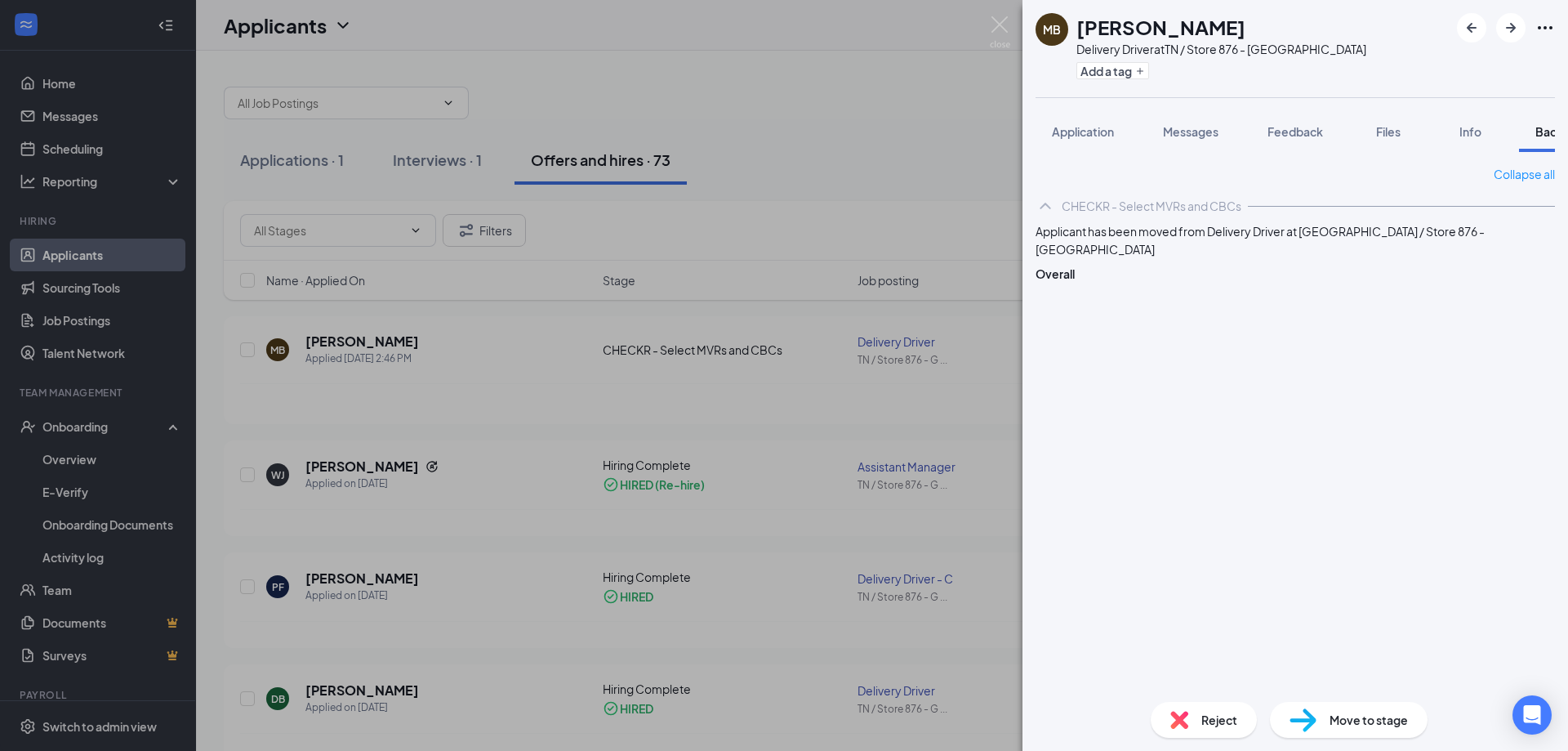
scroll to position [0, 67]
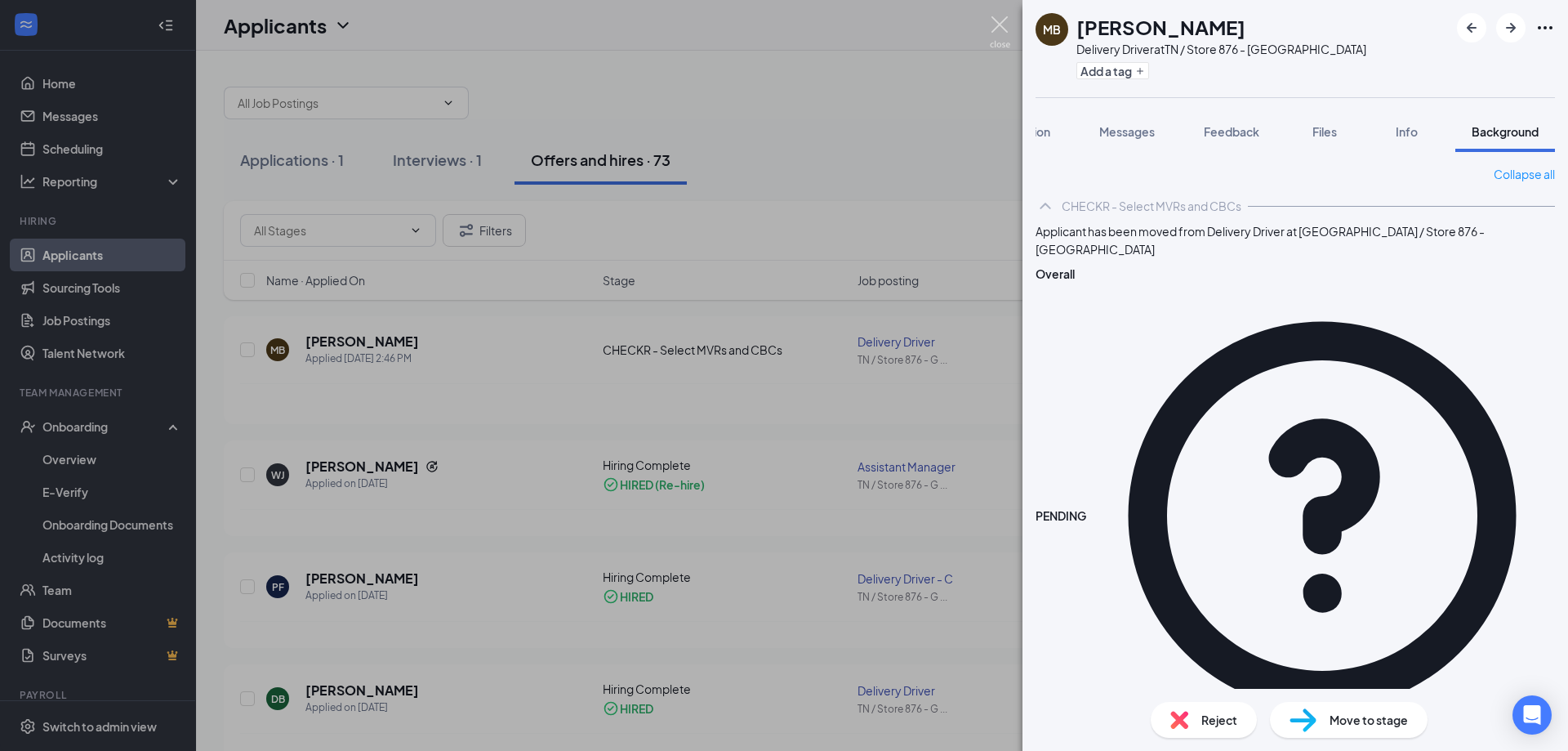
click at [1002, 22] on img at bounding box center [1000, 32] width 21 height 32
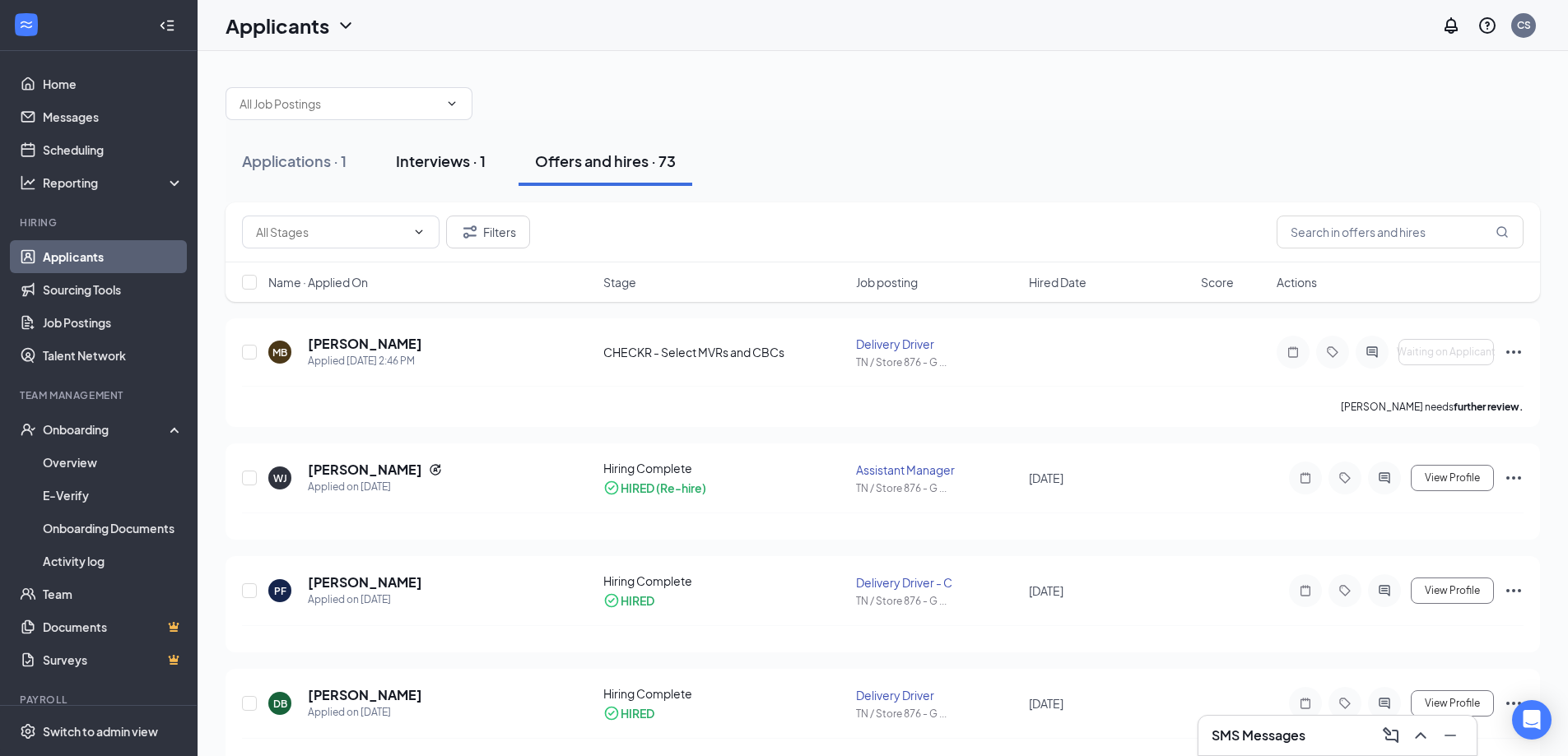
click at [410, 159] on div "Interviews · 1" at bounding box center [440, 161] width 90 height 21
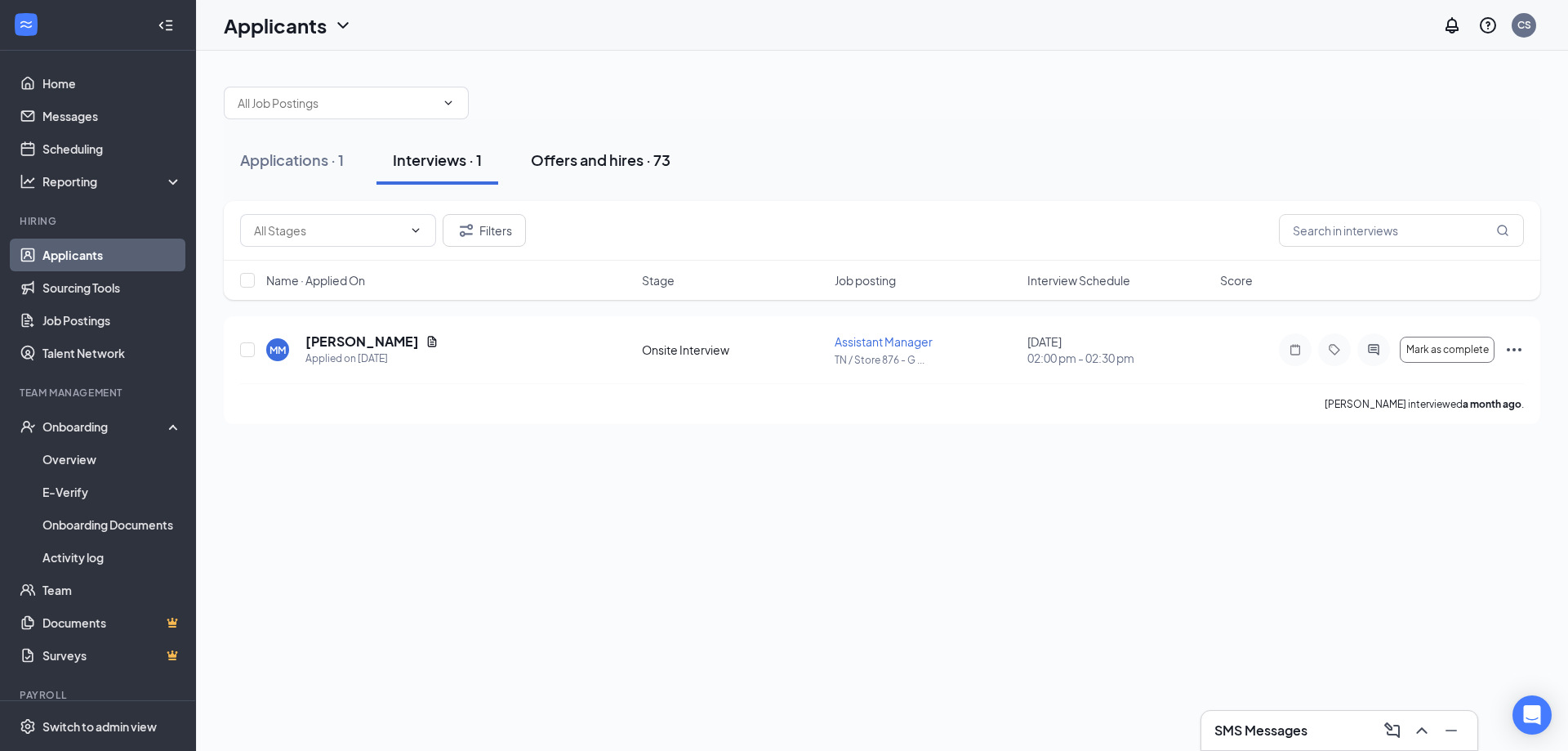
click at [573, 157] on div "Offers and hires · 73" at bounding box center [601, 160] width 139 height 21
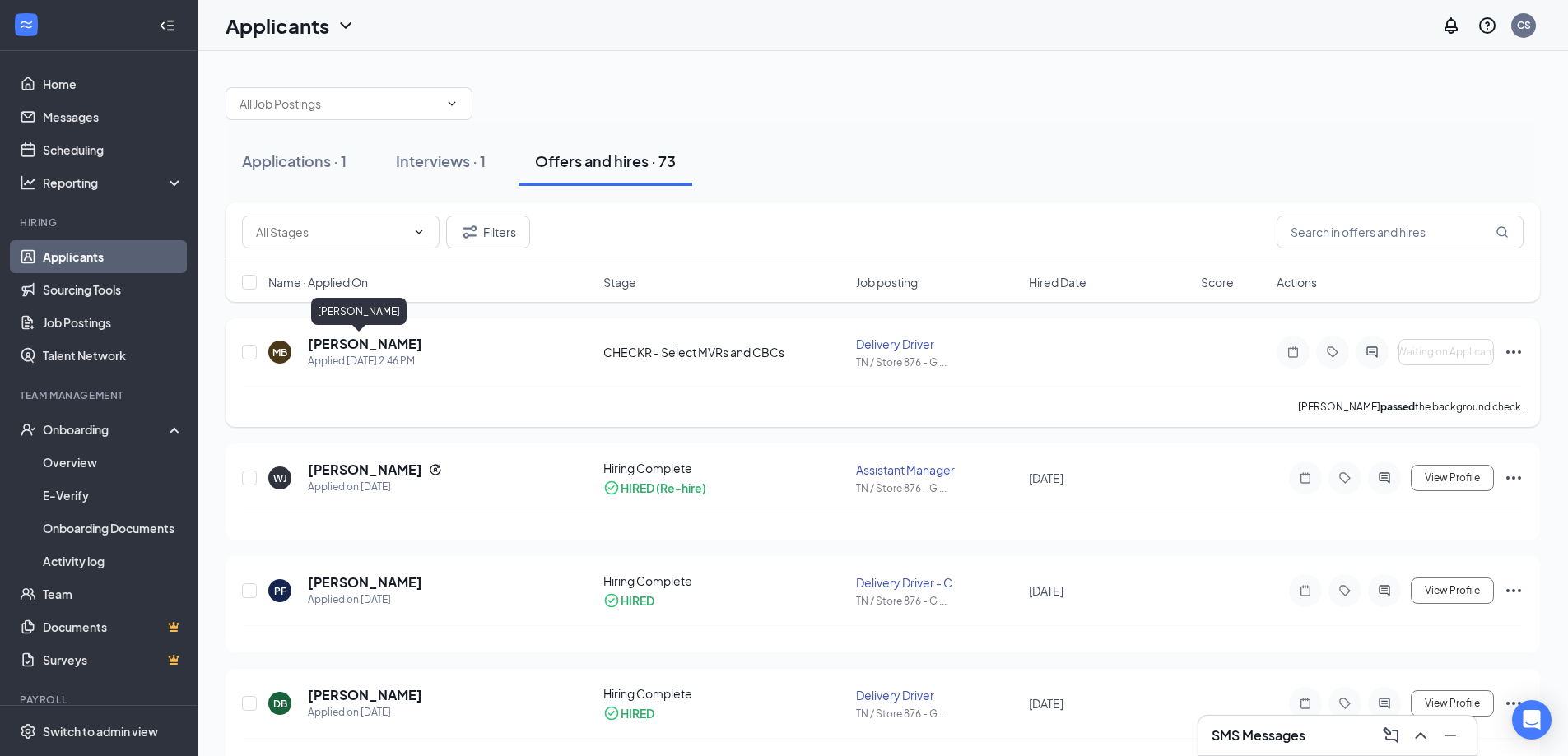
click at [334, 340] on h5 "[PERSON_NAME]" at bounding box center [364, 343] width 115 height 18
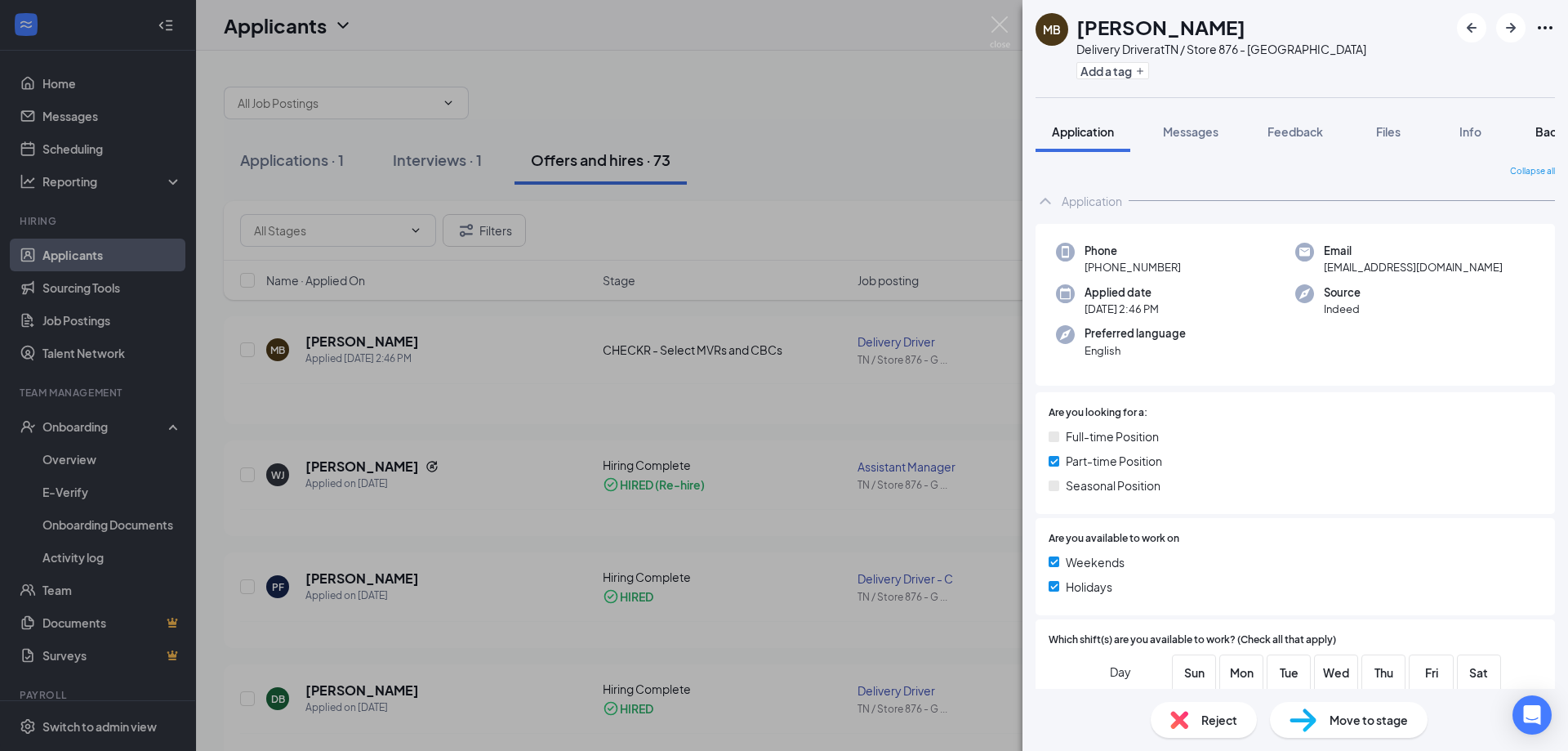
click at [1541, 130] on span "Background" at bounding box center [1568, 132] width 67 height 15
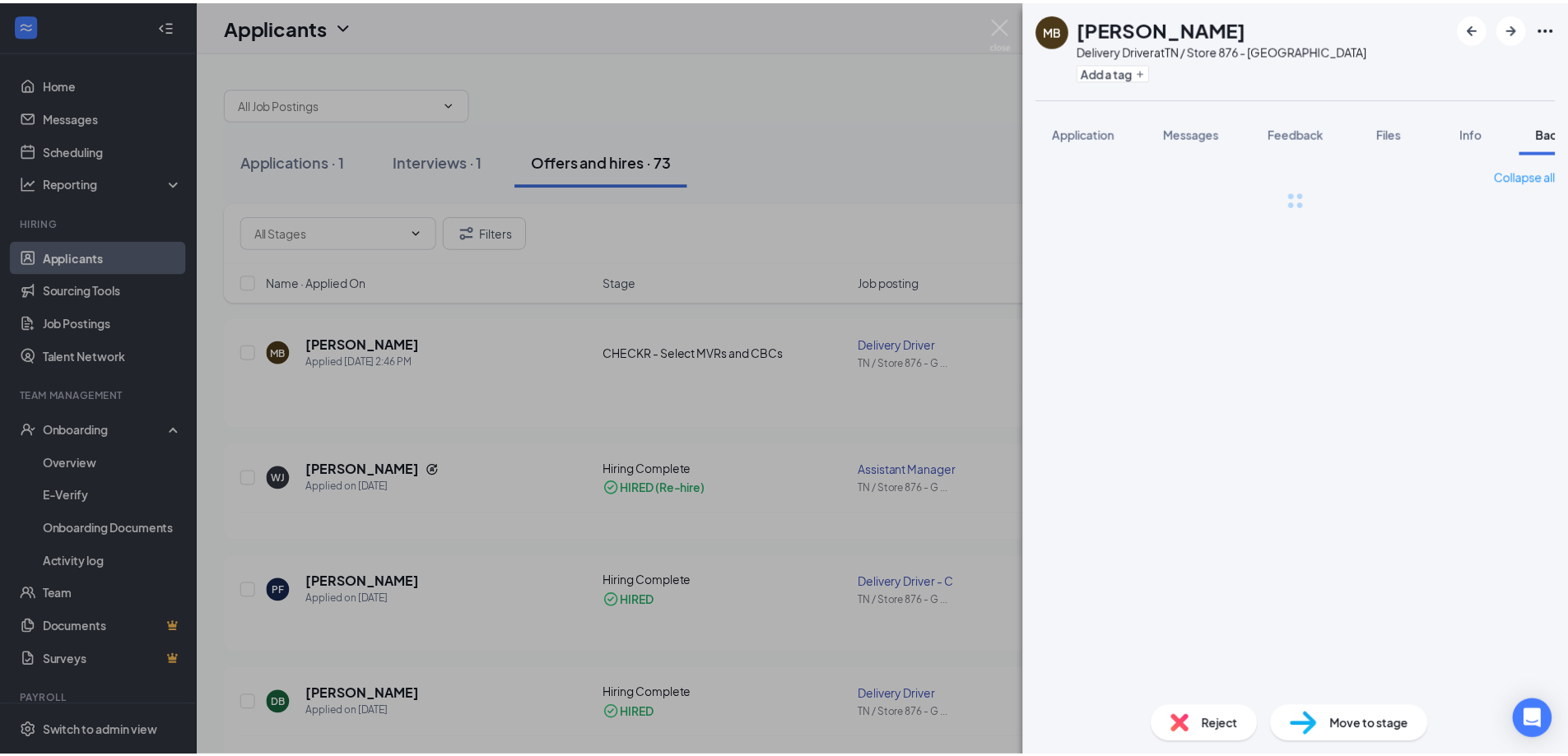
scroll to position [0, 67]
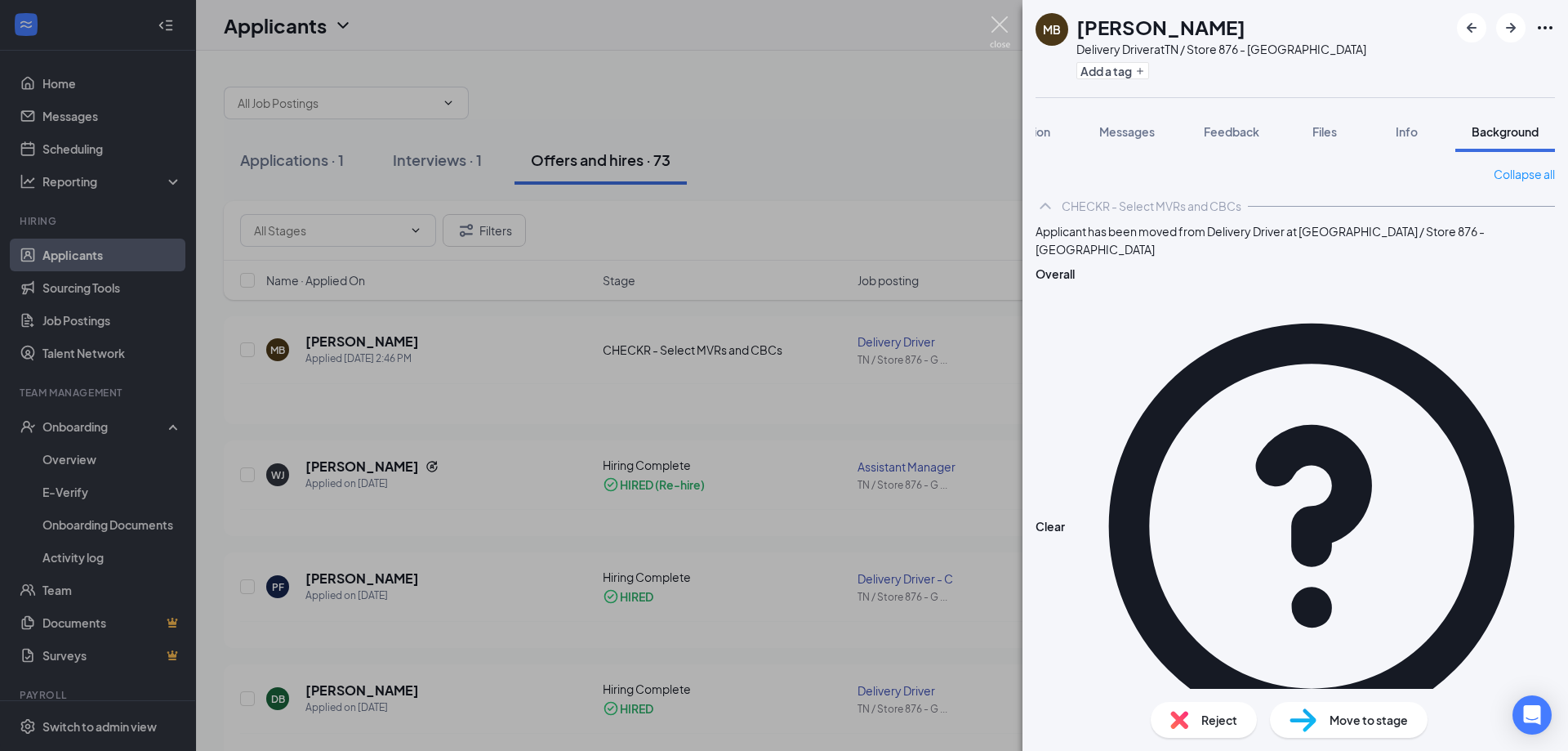
click at [994, 21] on img at bounding box center [1000, 32] width 21 height 32
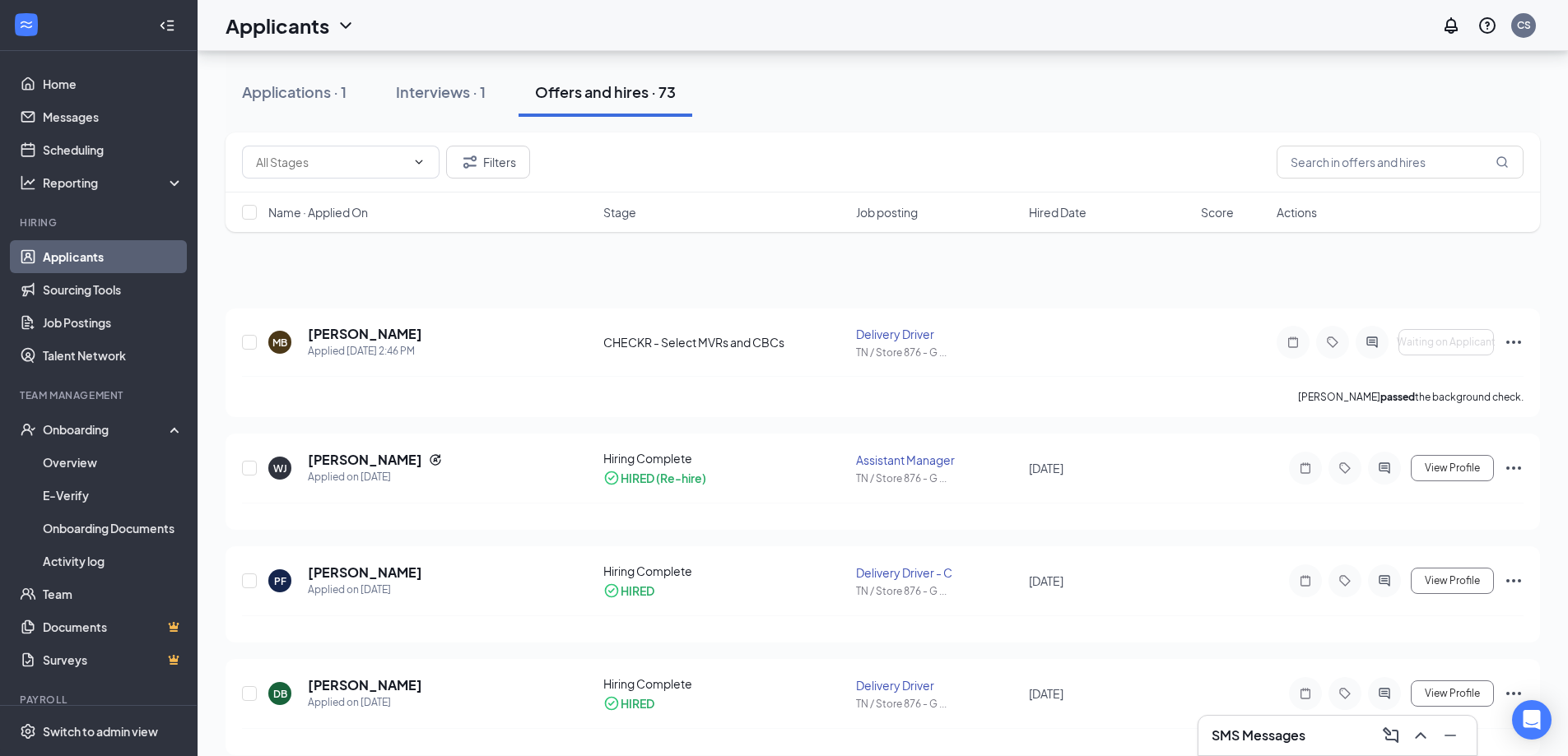
scroll to position [493, 0]
